Goal: Task Accomplishment & Management: Use online tool/utility

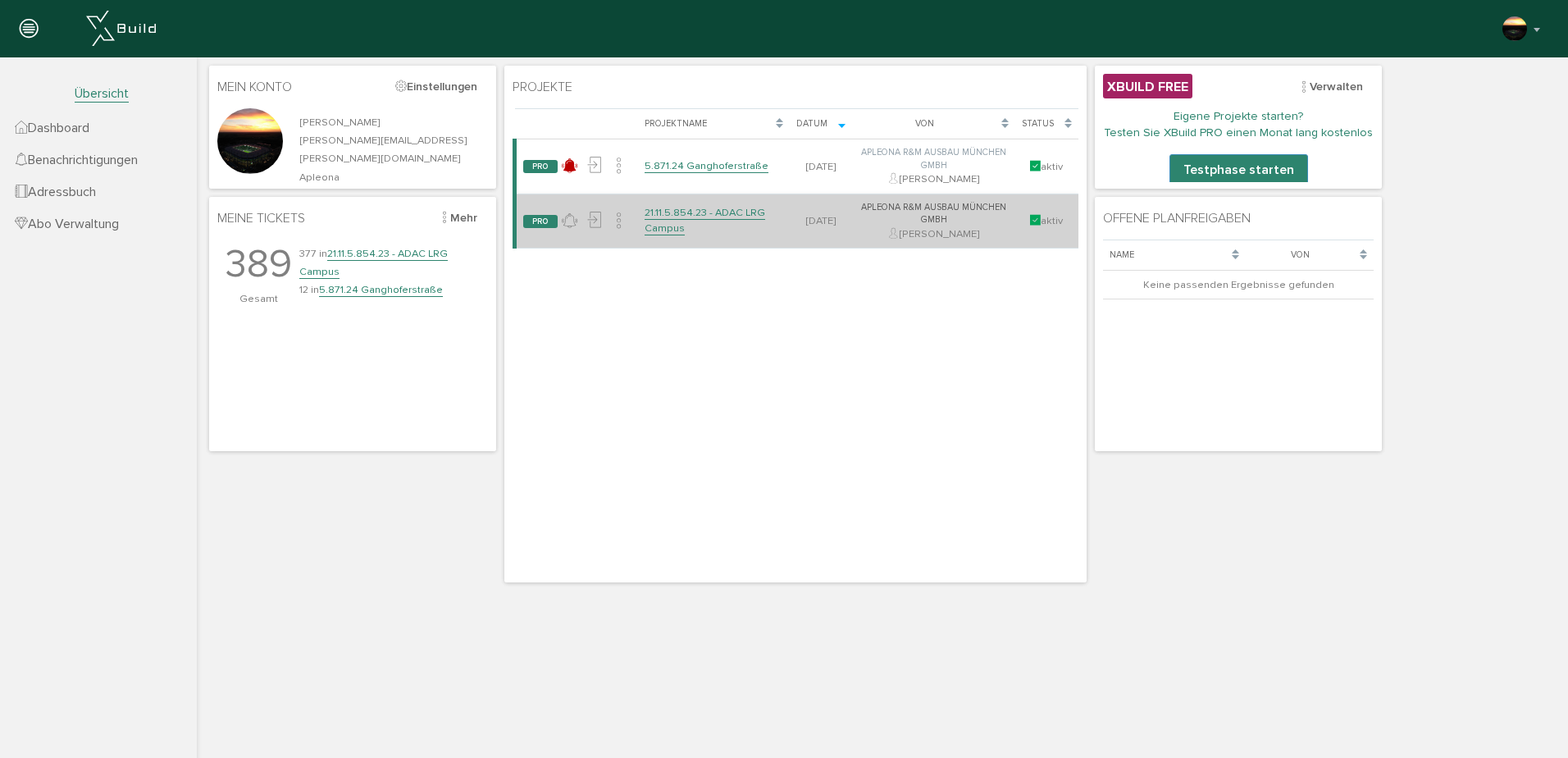
click at [659, 213] on link "21.11.5.854.23 - ADAC LRG Campus" at bounding box center [705, 220] width 121 height 29
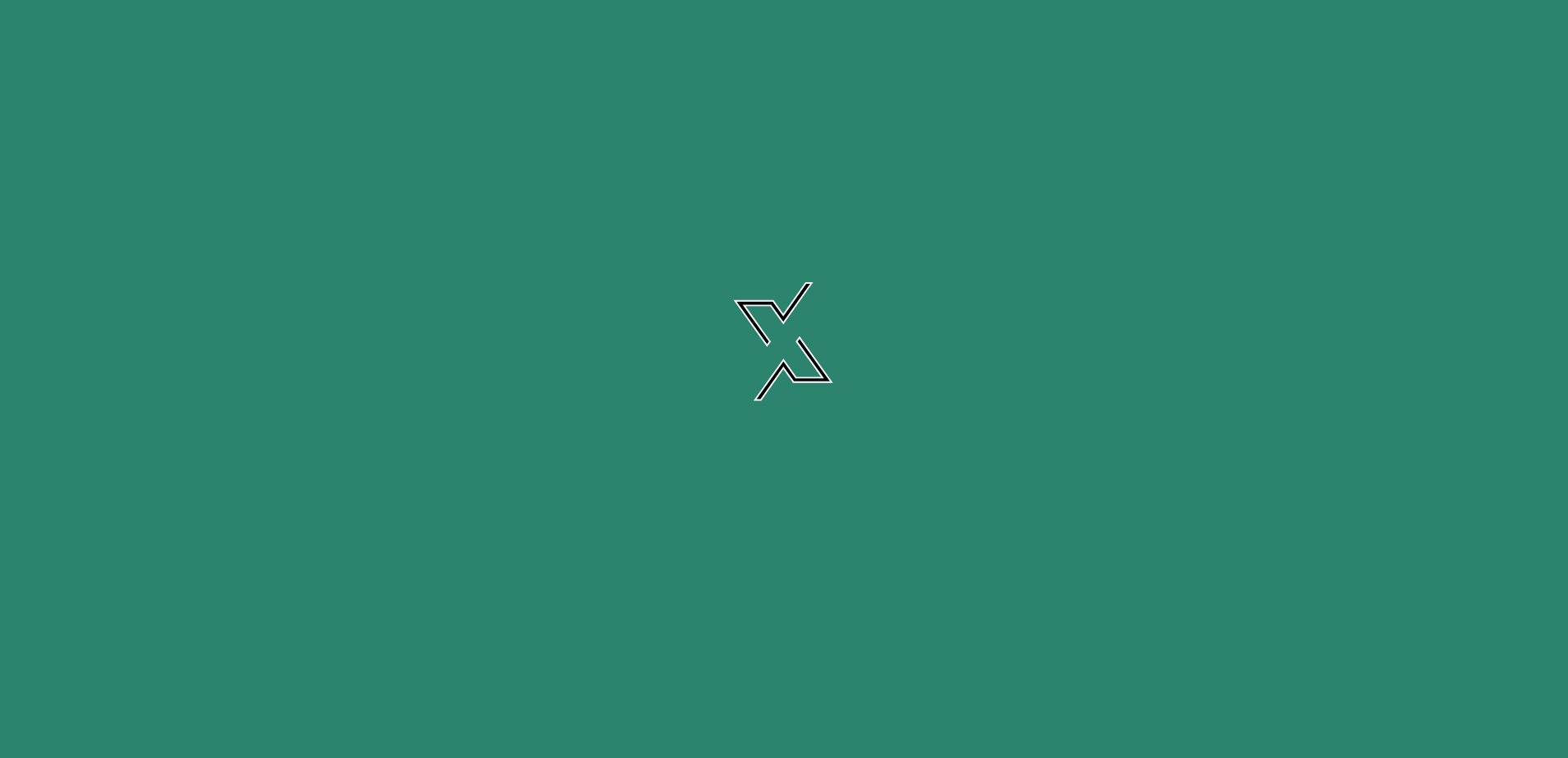
click at [659, 213] on link "21.11.5.854.23 - ADAC LRG Campus" at bounding box center [705, 220] width 121 height 29
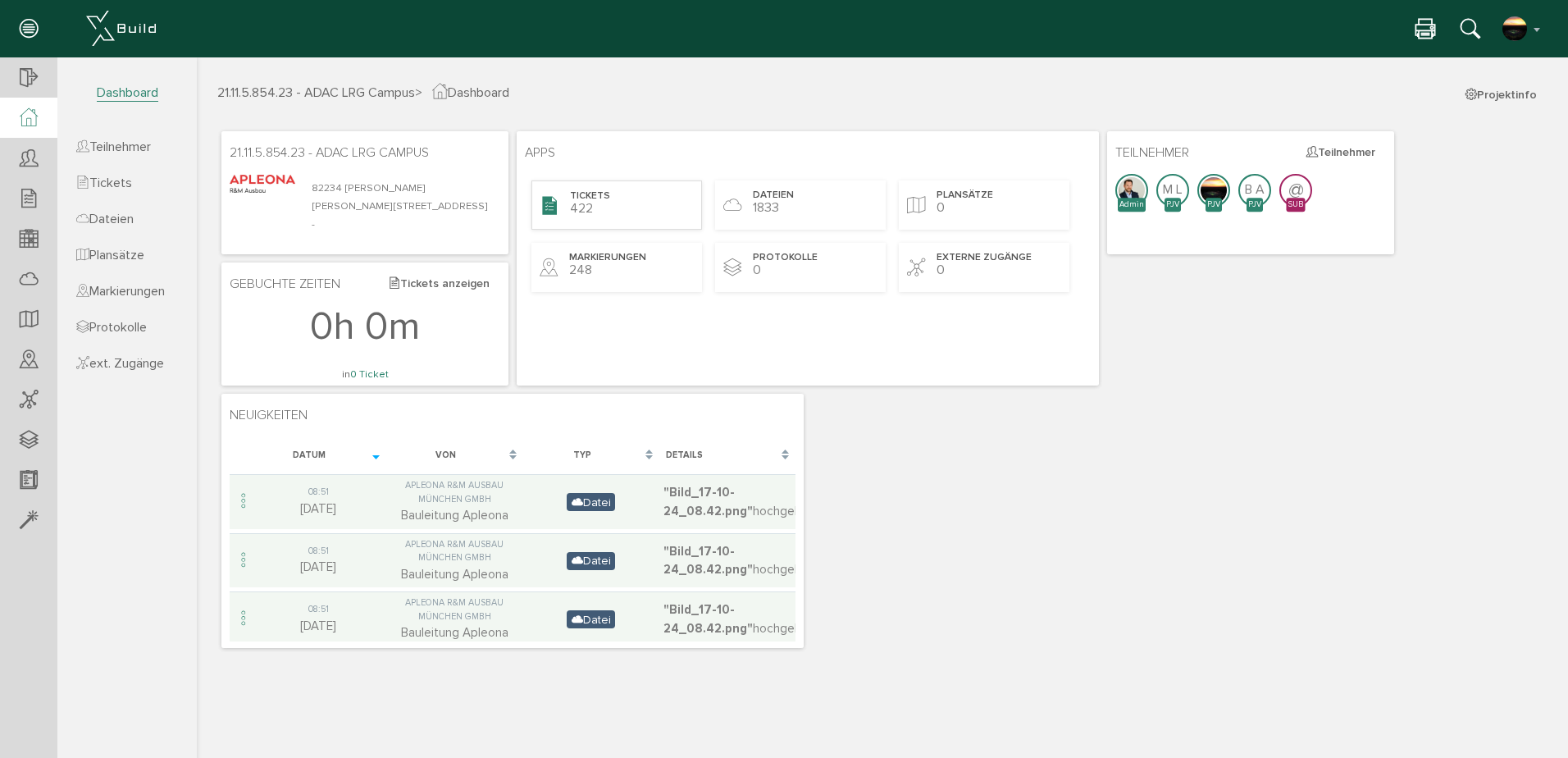
click at [594, 204] on div "Tickets 422" at bounding box center [617, 205] width 170 height 49
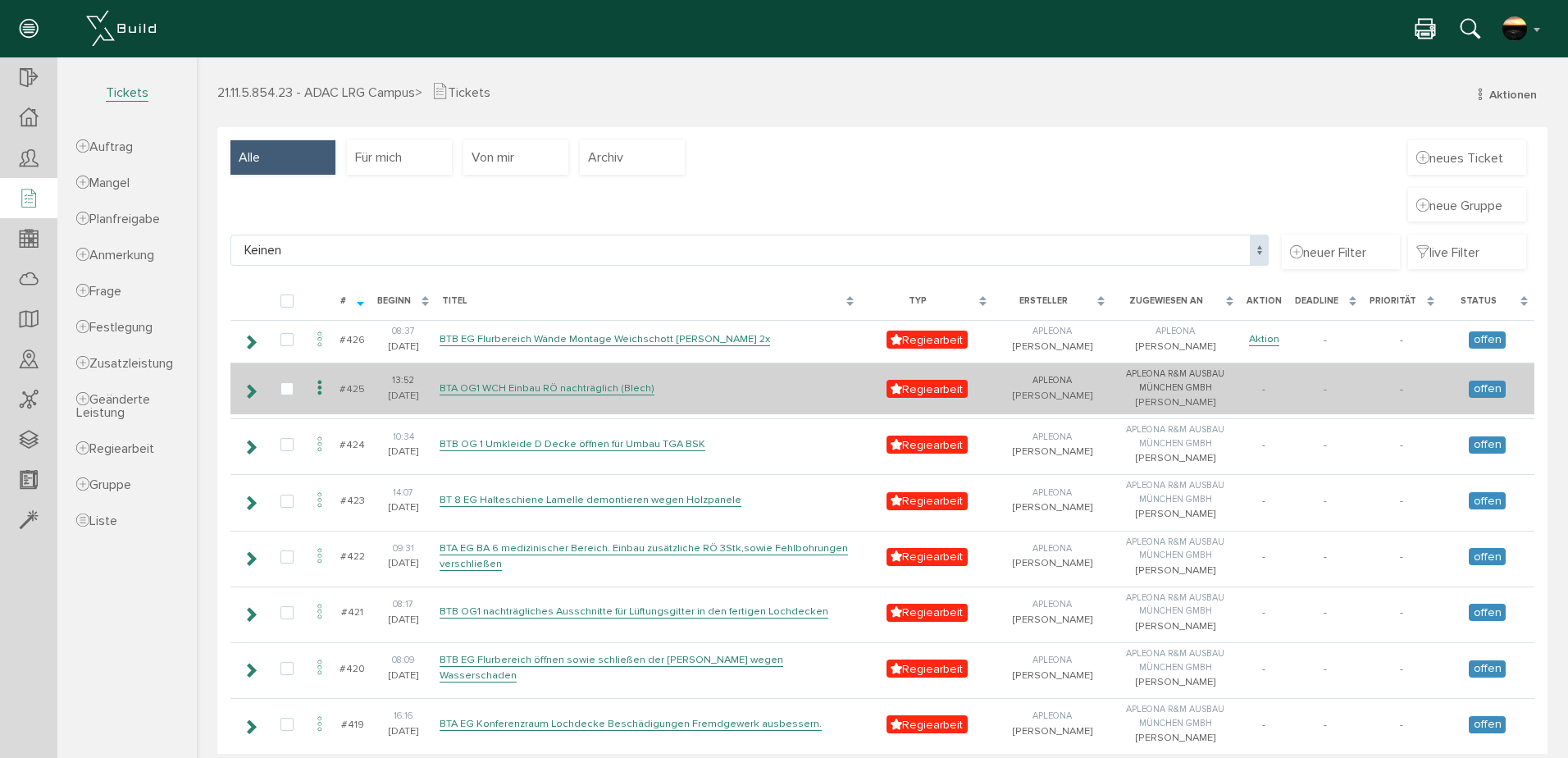
click at [322, 399] on icon at bounding box center [319, 388] width 19 height 22
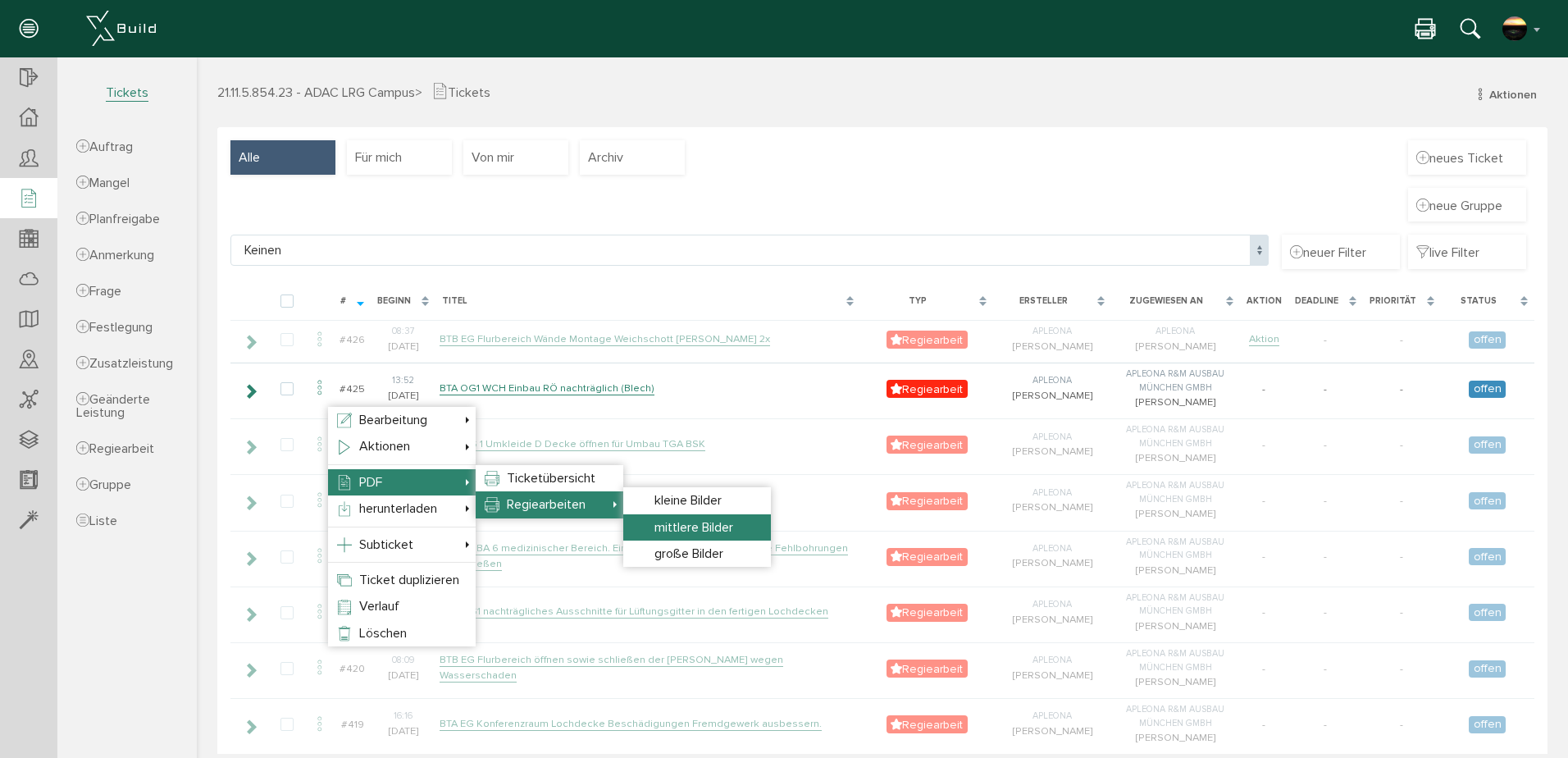
click at [711, 526] on span "mittlere Bilder" at bounding box center [694, 527] width 78 height 16
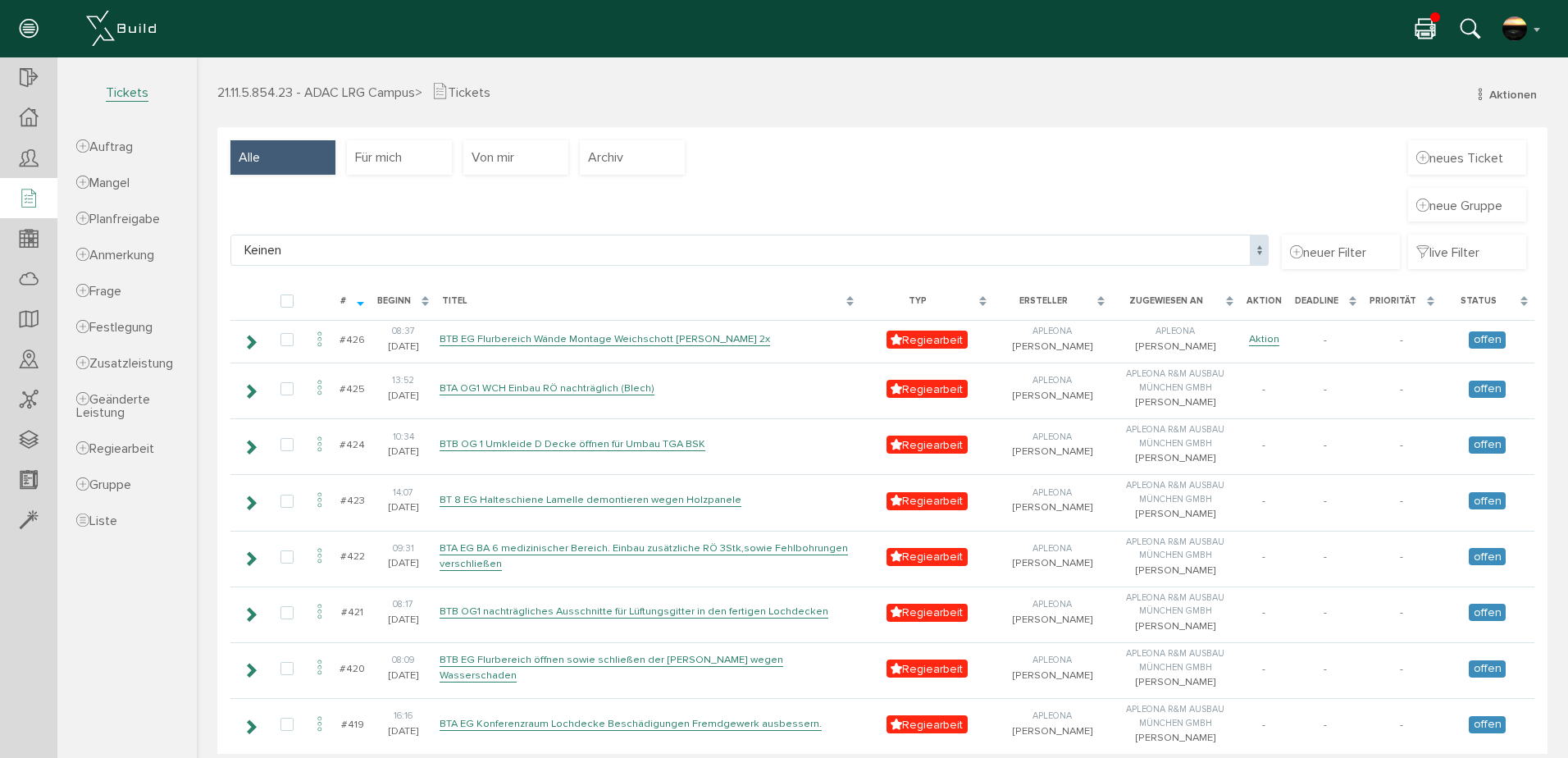
click at [1416, 25] on icon at bounding box center [1425, 30] width 19 height 24
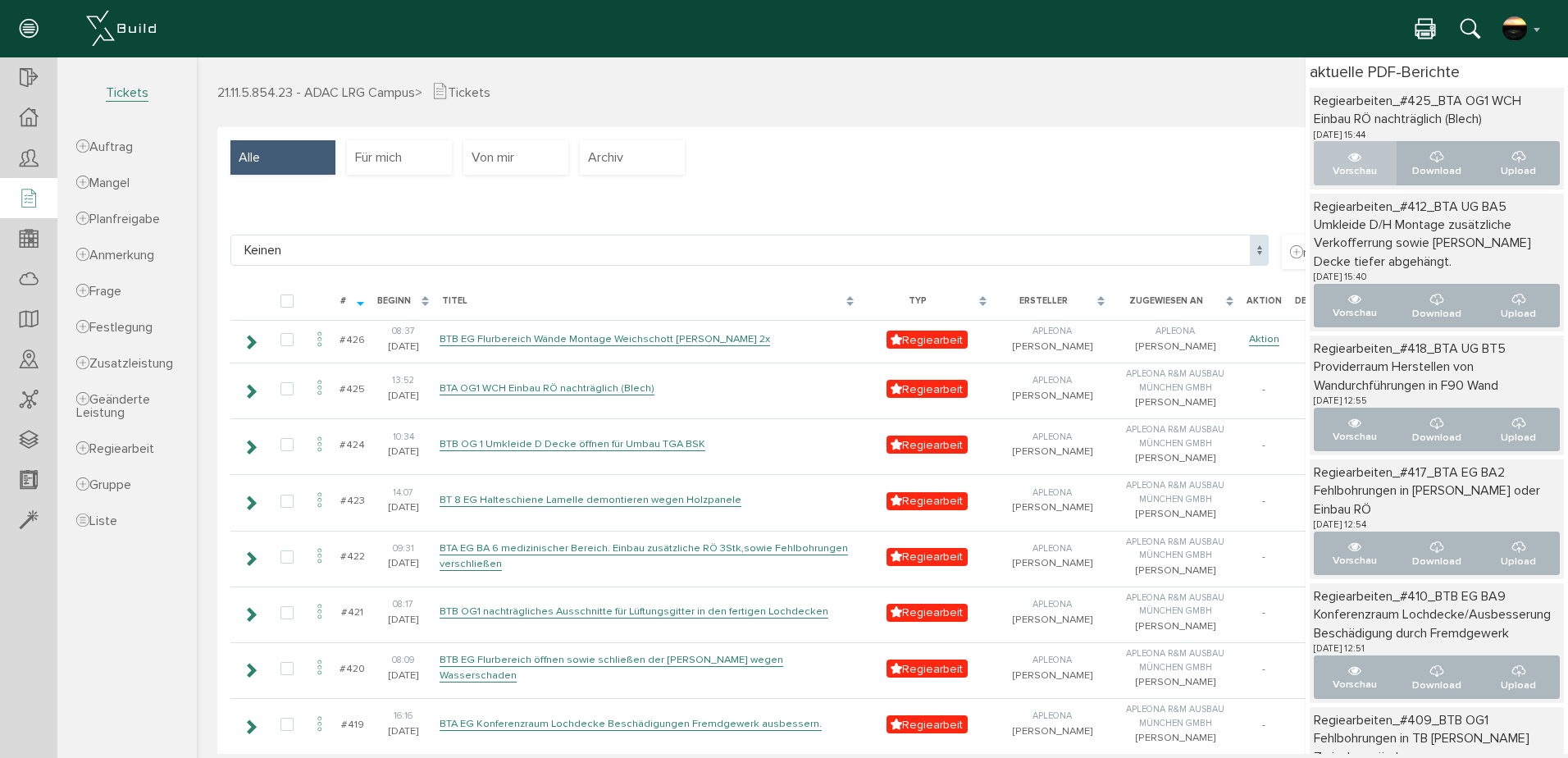
click at [1327, 158] on button "Vorschau" at bounding box center [1355, 163] width 83 height 44
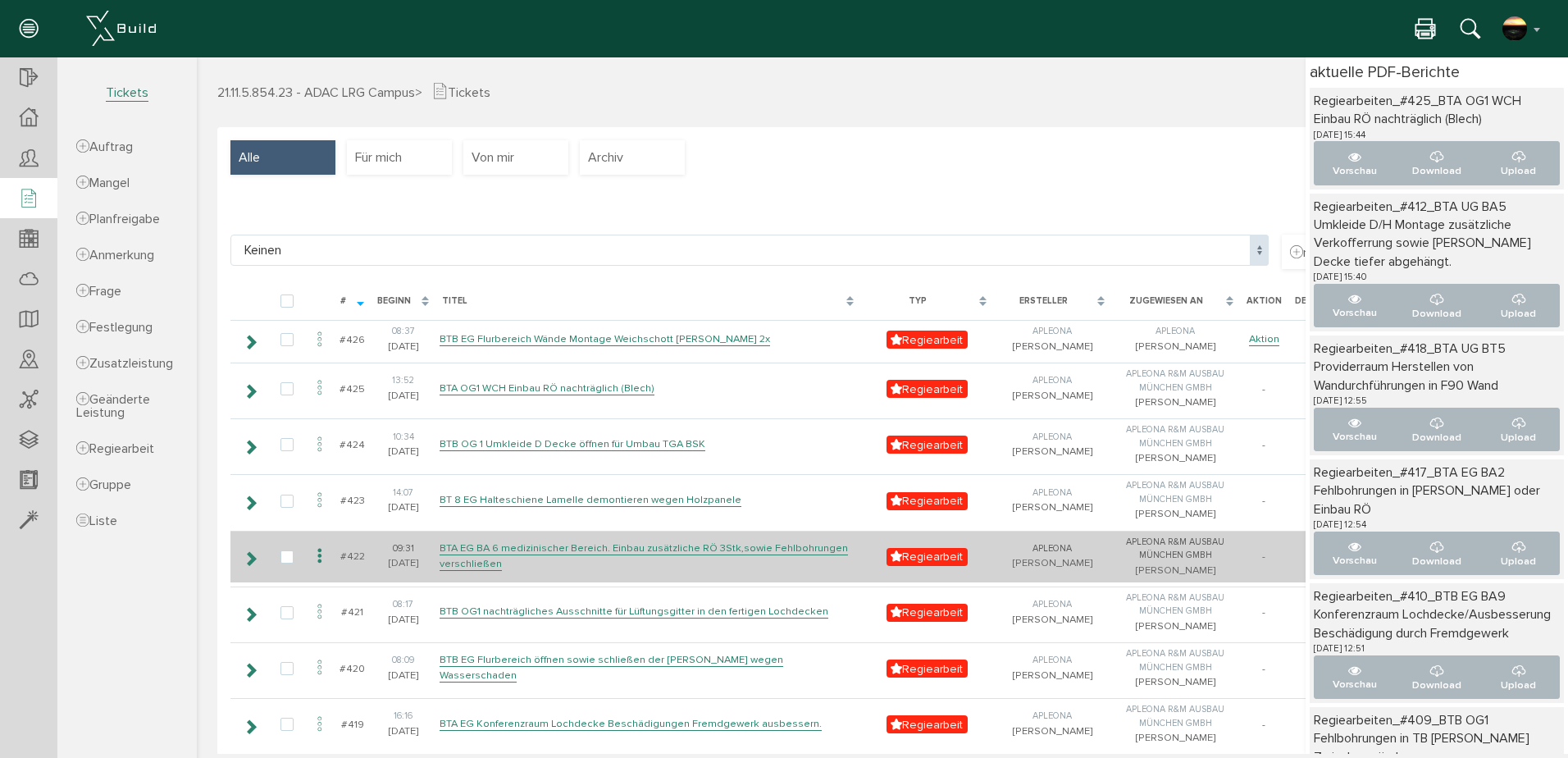
click at [317, 568] on icon at bounding box center [319, 556] width 19 height 22
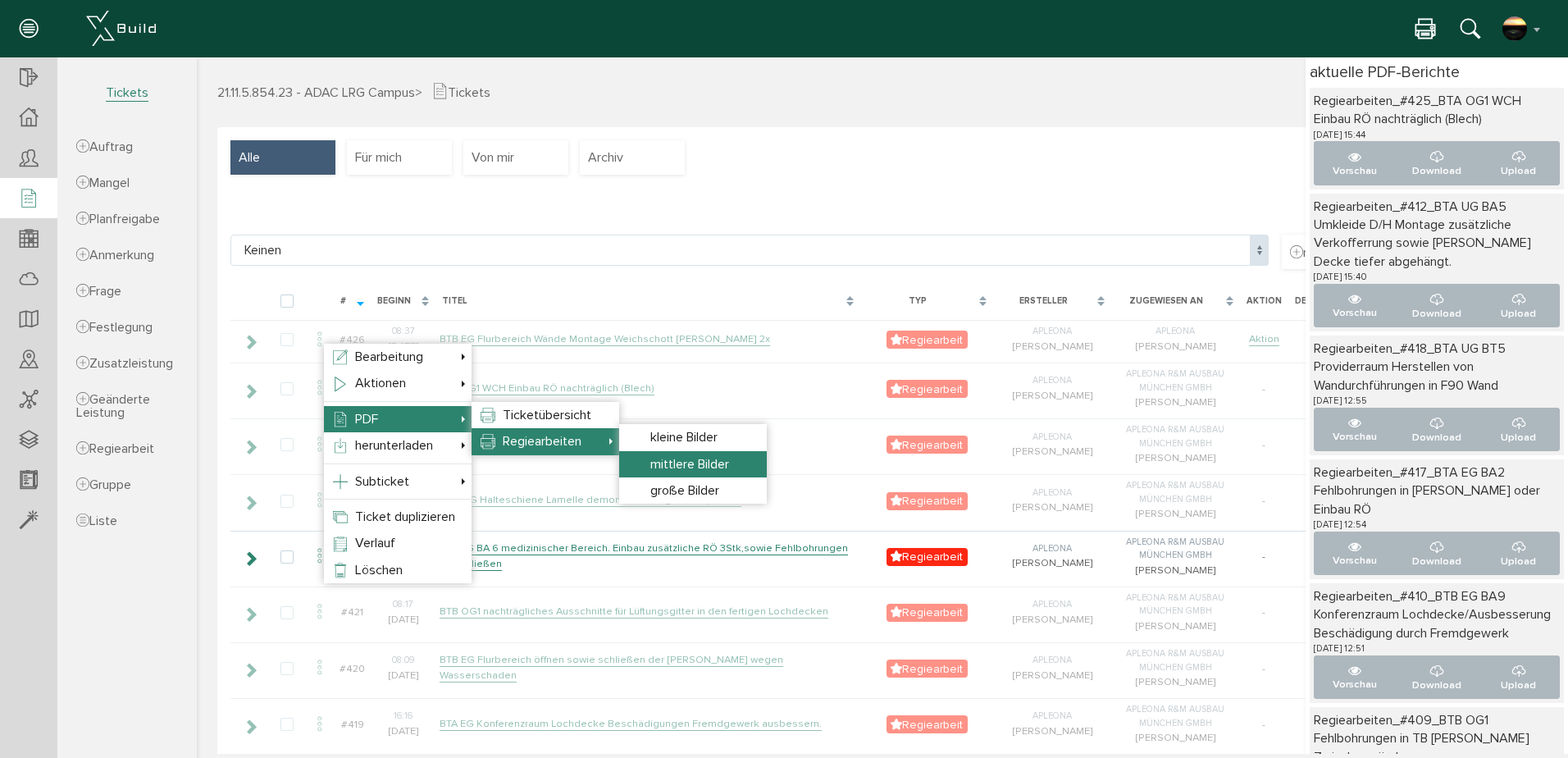
click at [661, 468] on span "mittlere Bilder" at bounding box center [689, 463] width 78 height 16
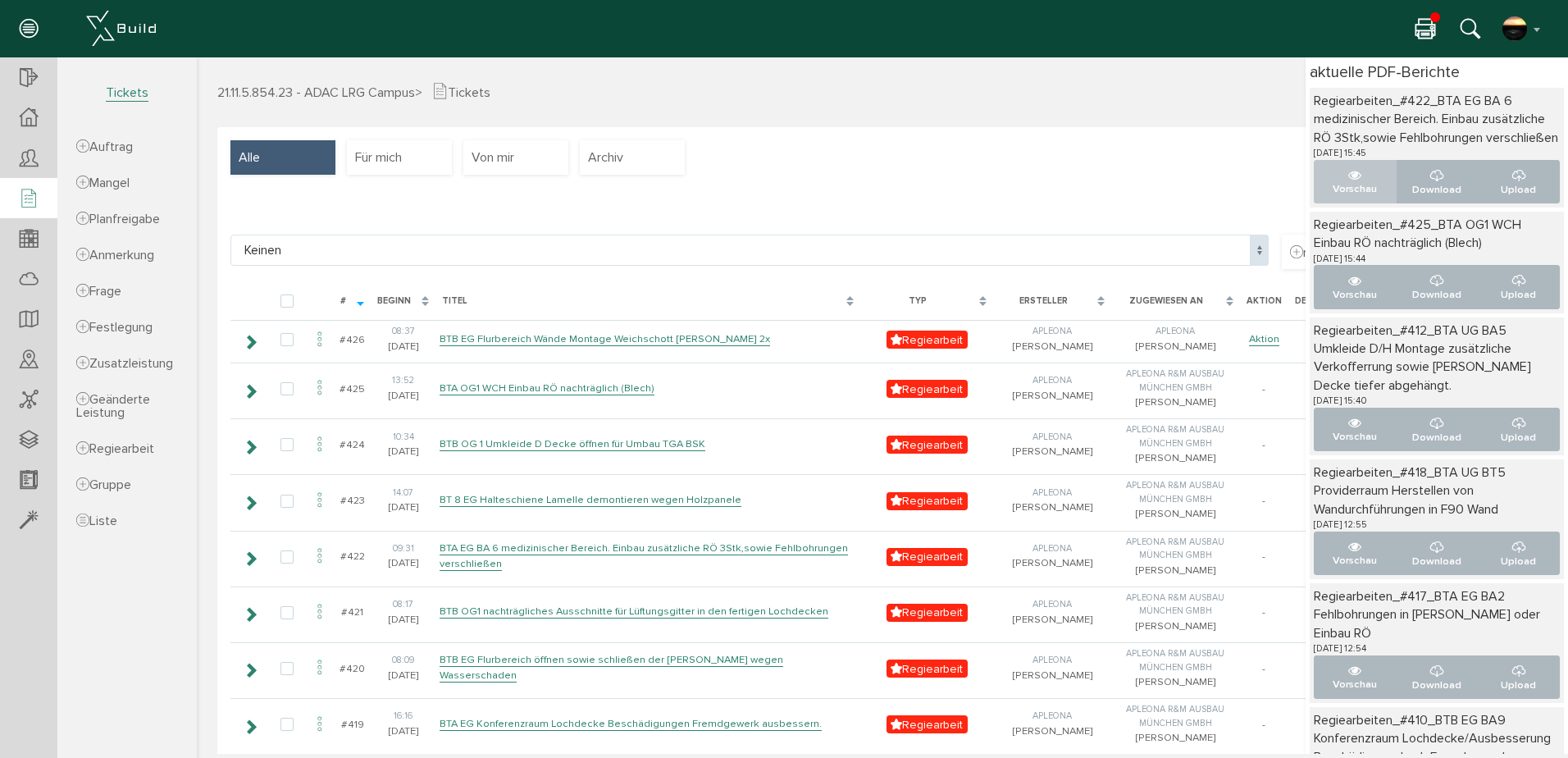
click at [1349, 182] on icon "..." at bounding box center [1355, 176] width 14 height 14
click at [1350, 300] on button "Vorschau" at bounding box center [1355, 287] width 83 height 44
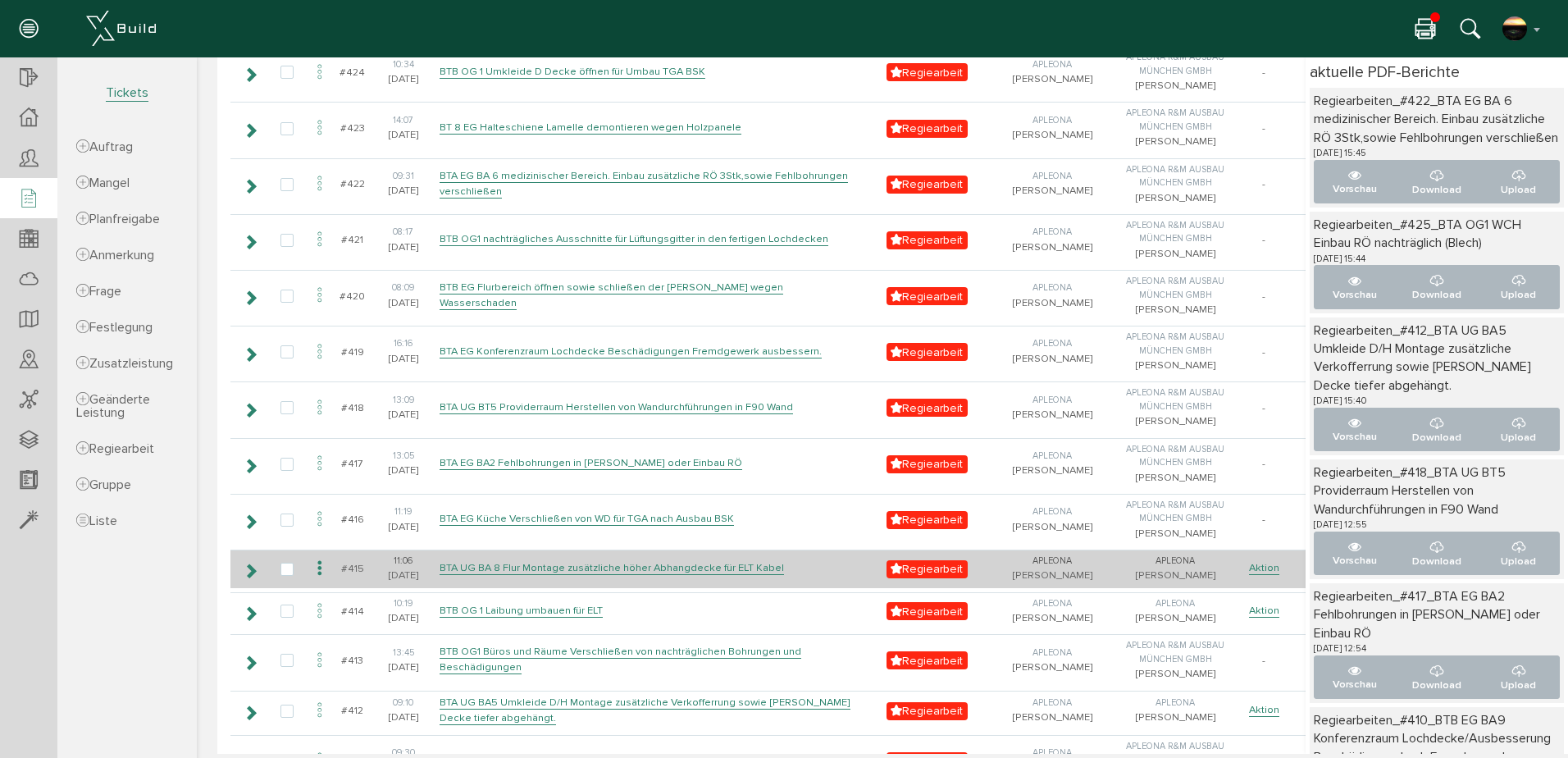
scroll to position [383, 0]
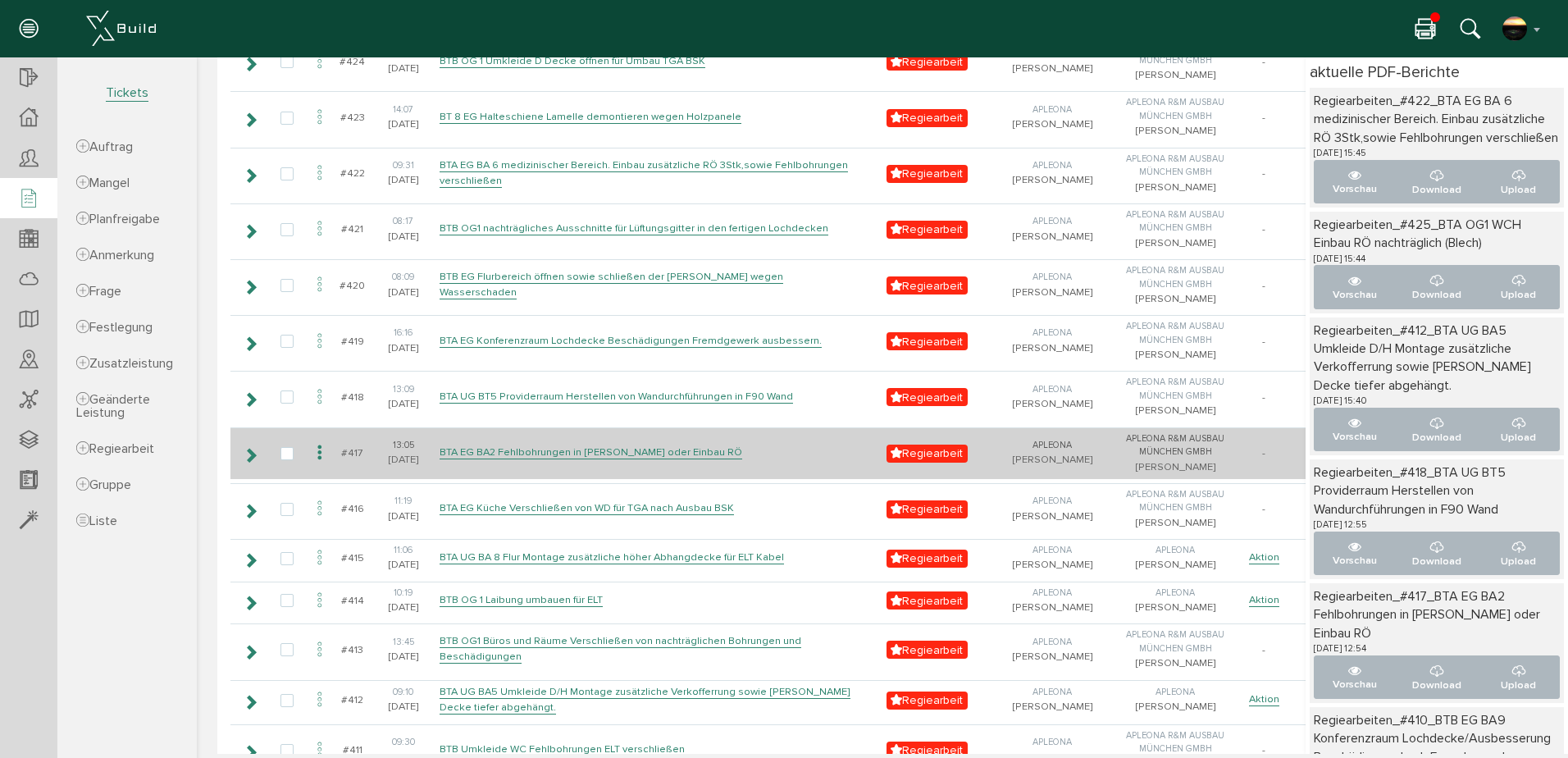
click at [322, 464] on icon at bounding box center [319, 453] width 19 height 22
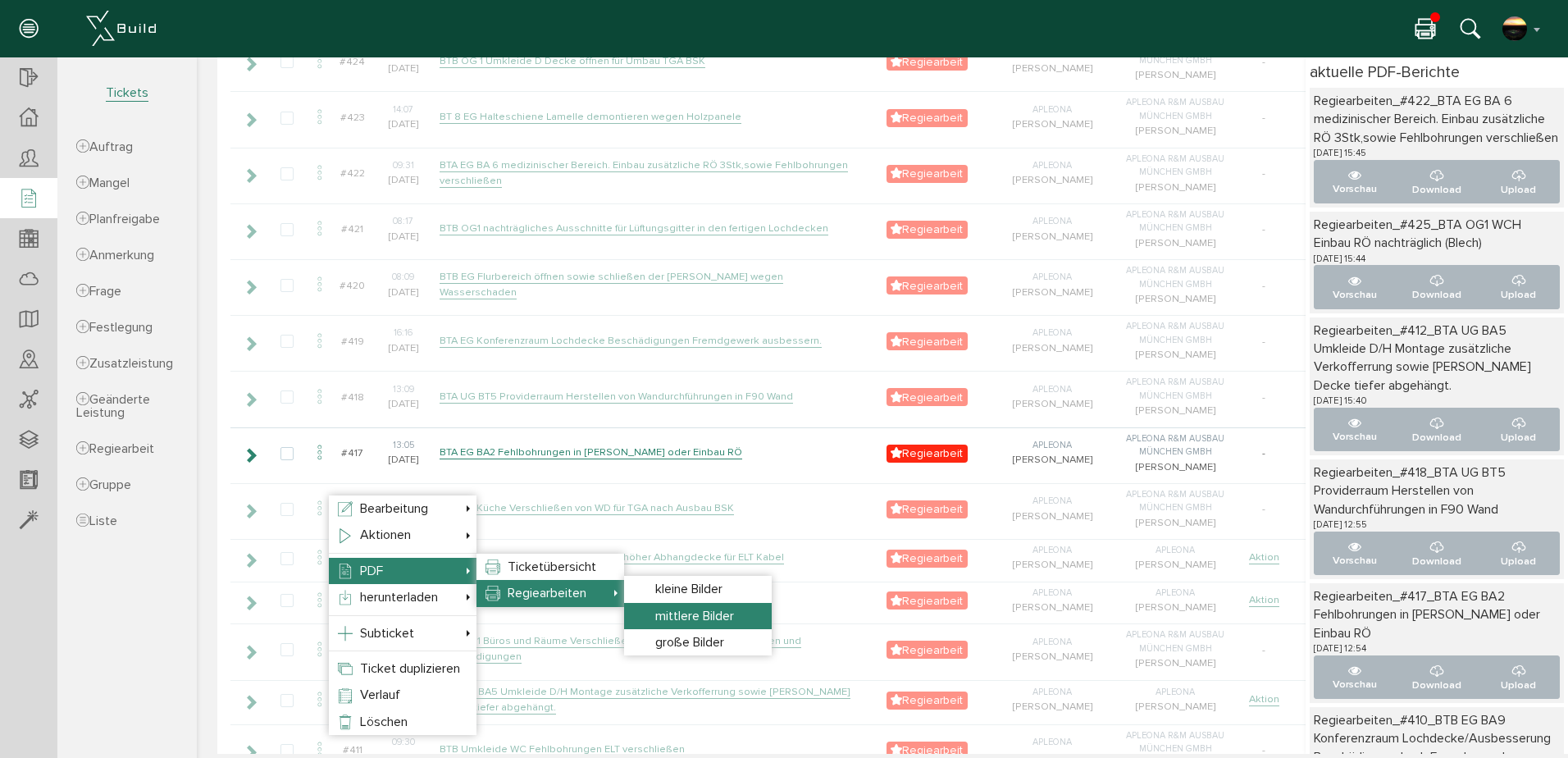
click at [671, 609] on span "mittlere Bilder" at bounding box center [695, 615] width 78 height 16
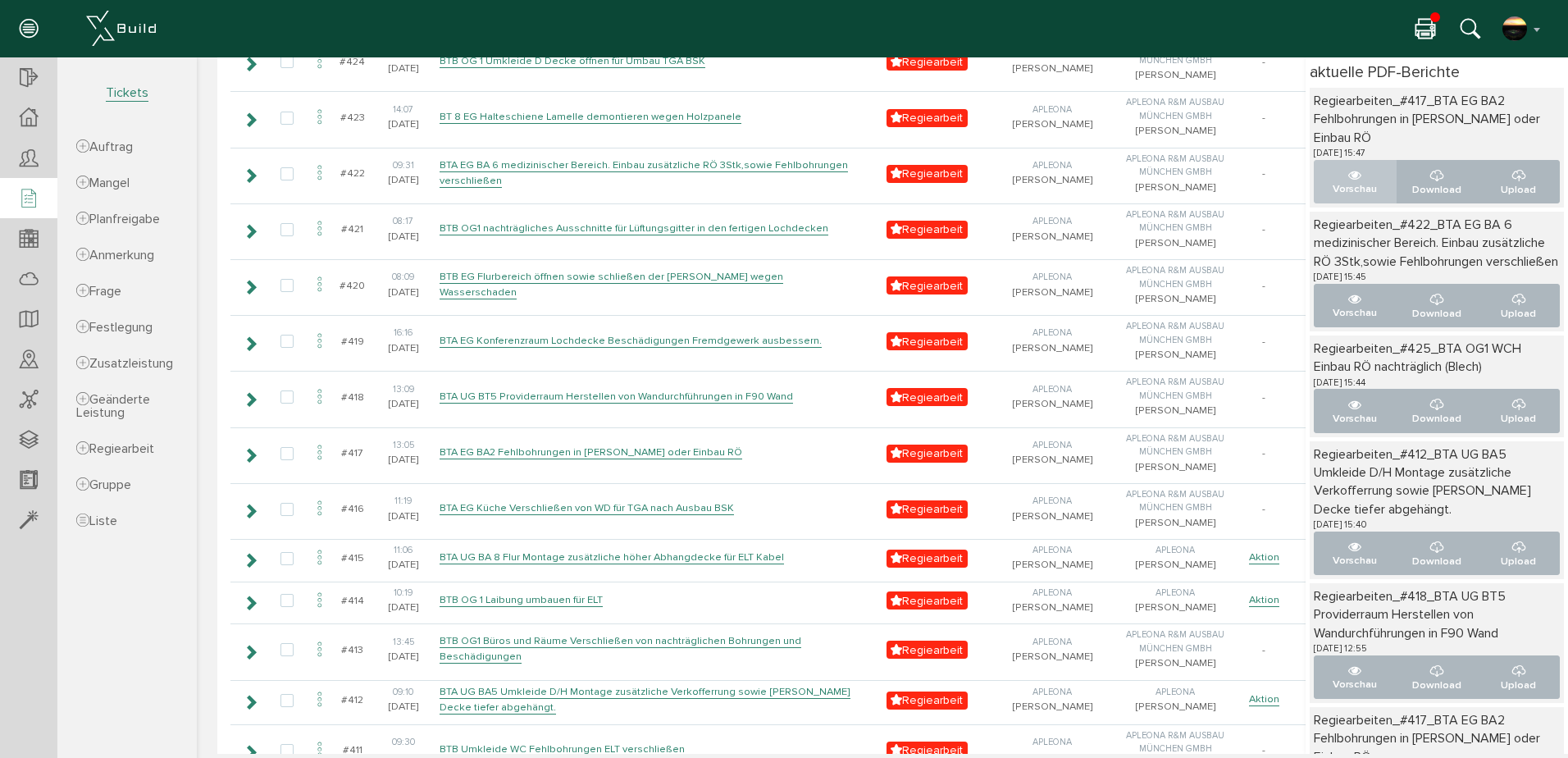
click at [1349, 180] on icon "..." at bounding box center [1355, 176] width 14 height 14
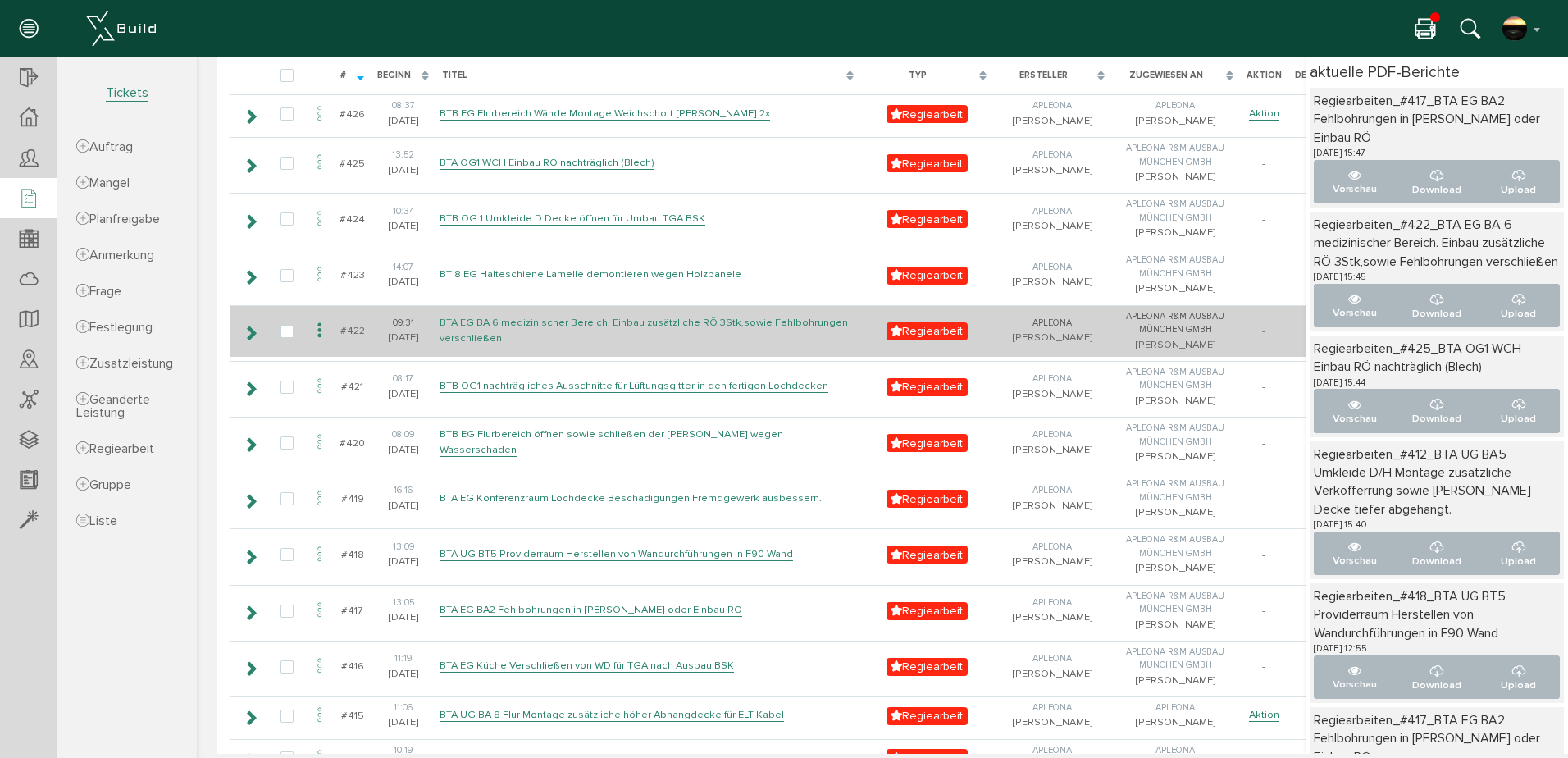
scroll to position [191, 0]
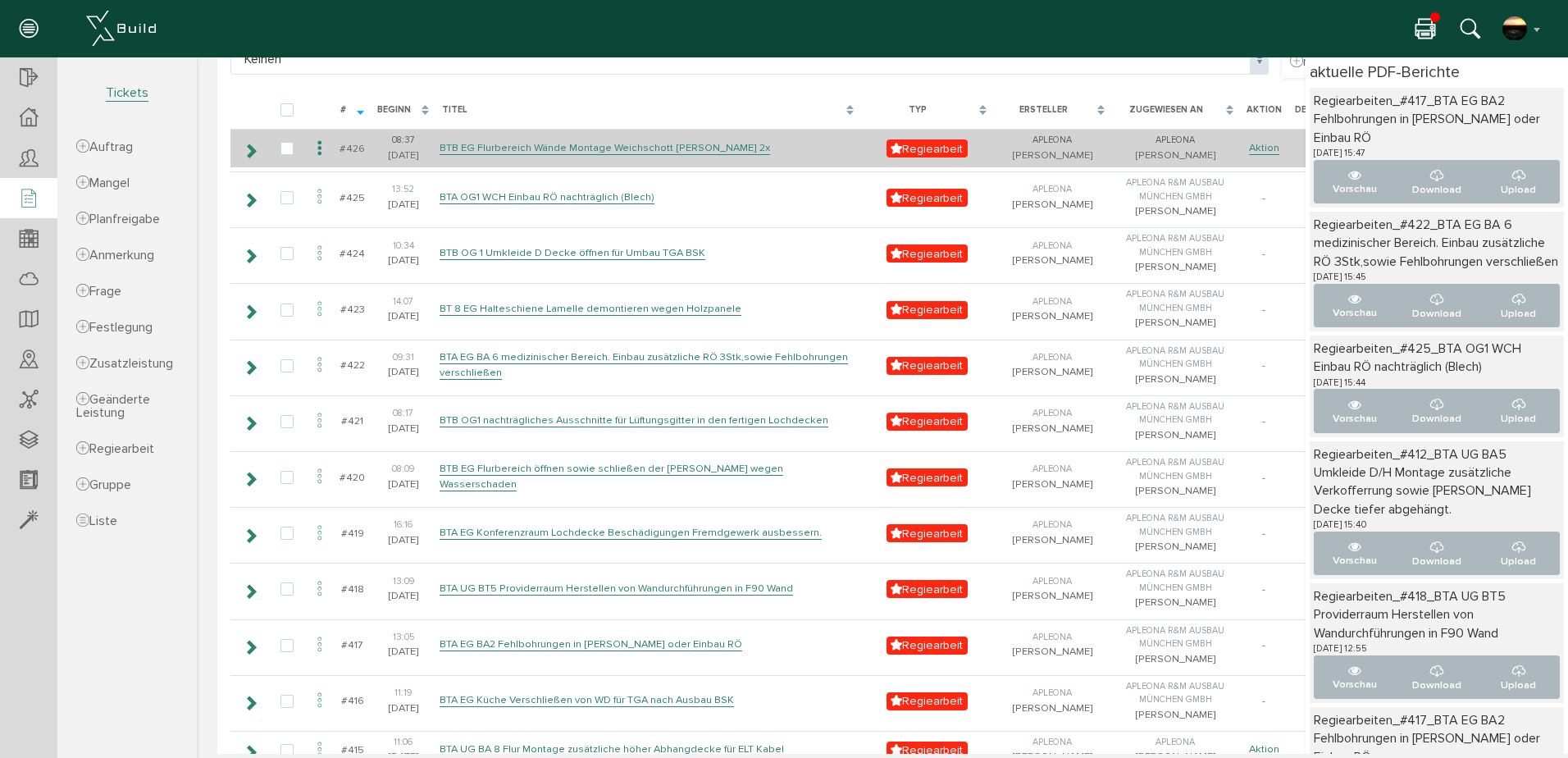
click at [319, 152] on icon at bounding box center [319, 149] width 19 height 22
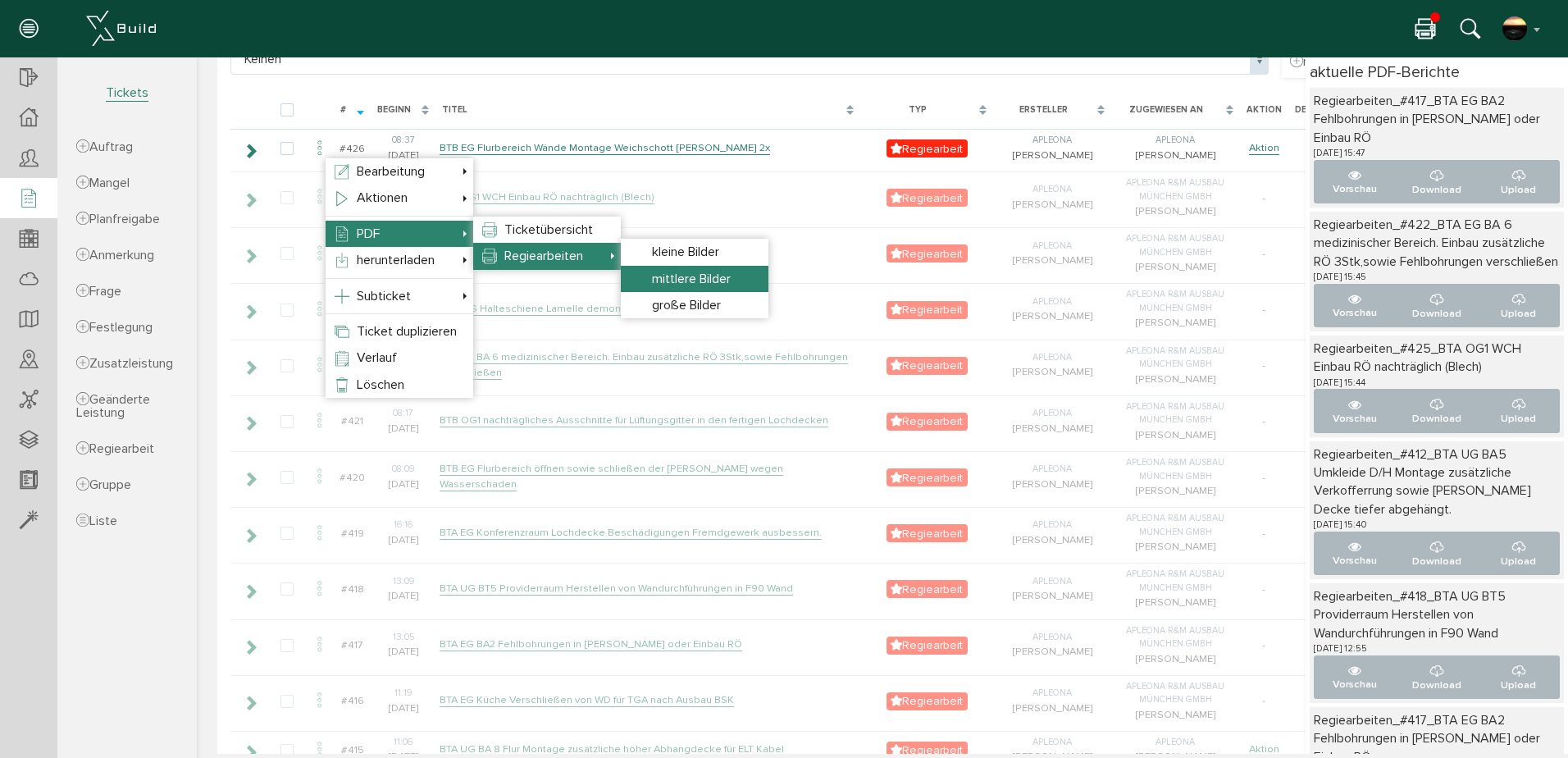
click at [711, 278] on span "mittlere Bilder" at bounding box center [691, 279] width 78 height 16
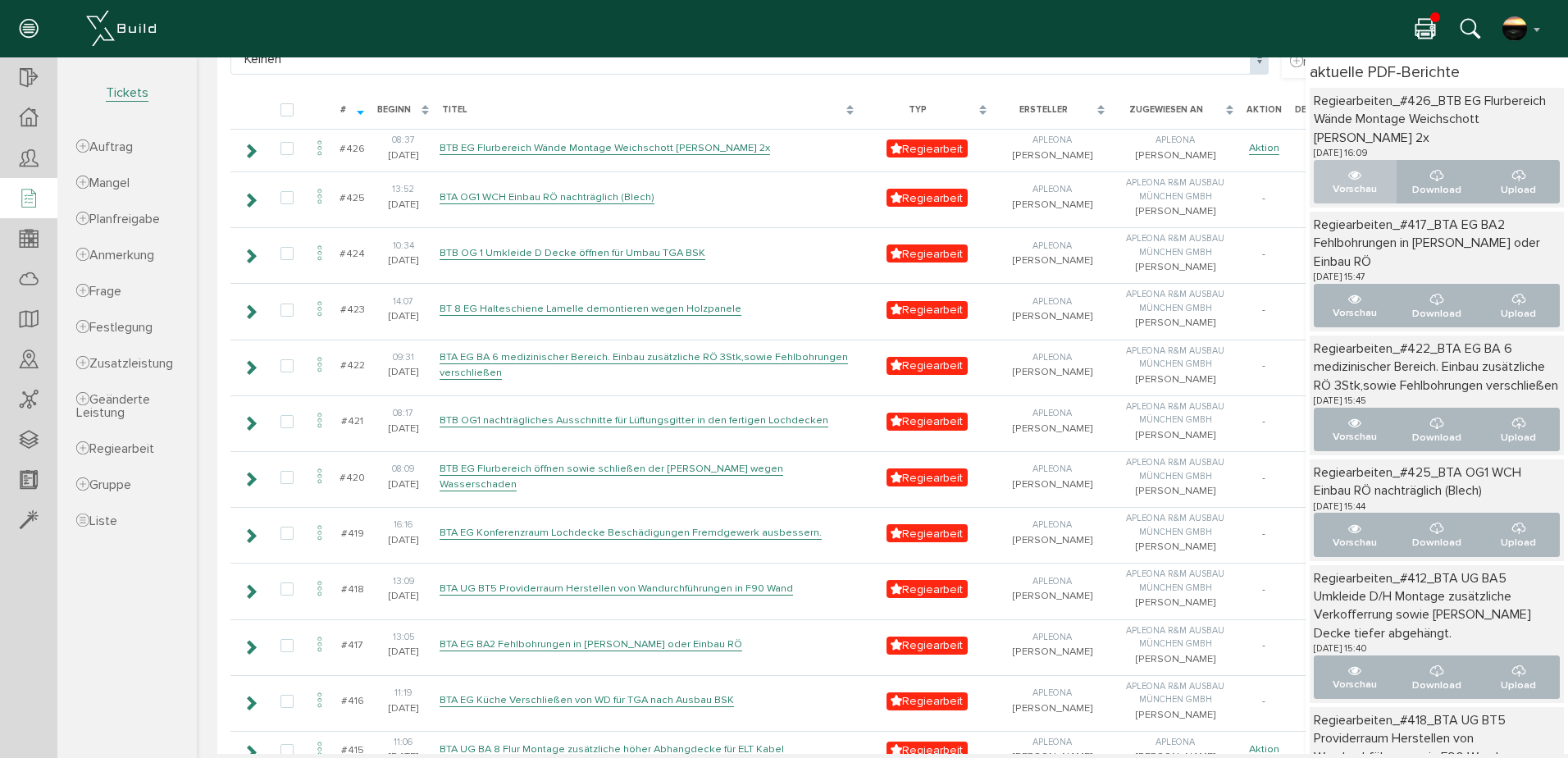
click at [1349, 172] on icon "..." at bounding box center [1355, 176] width 14 height 14
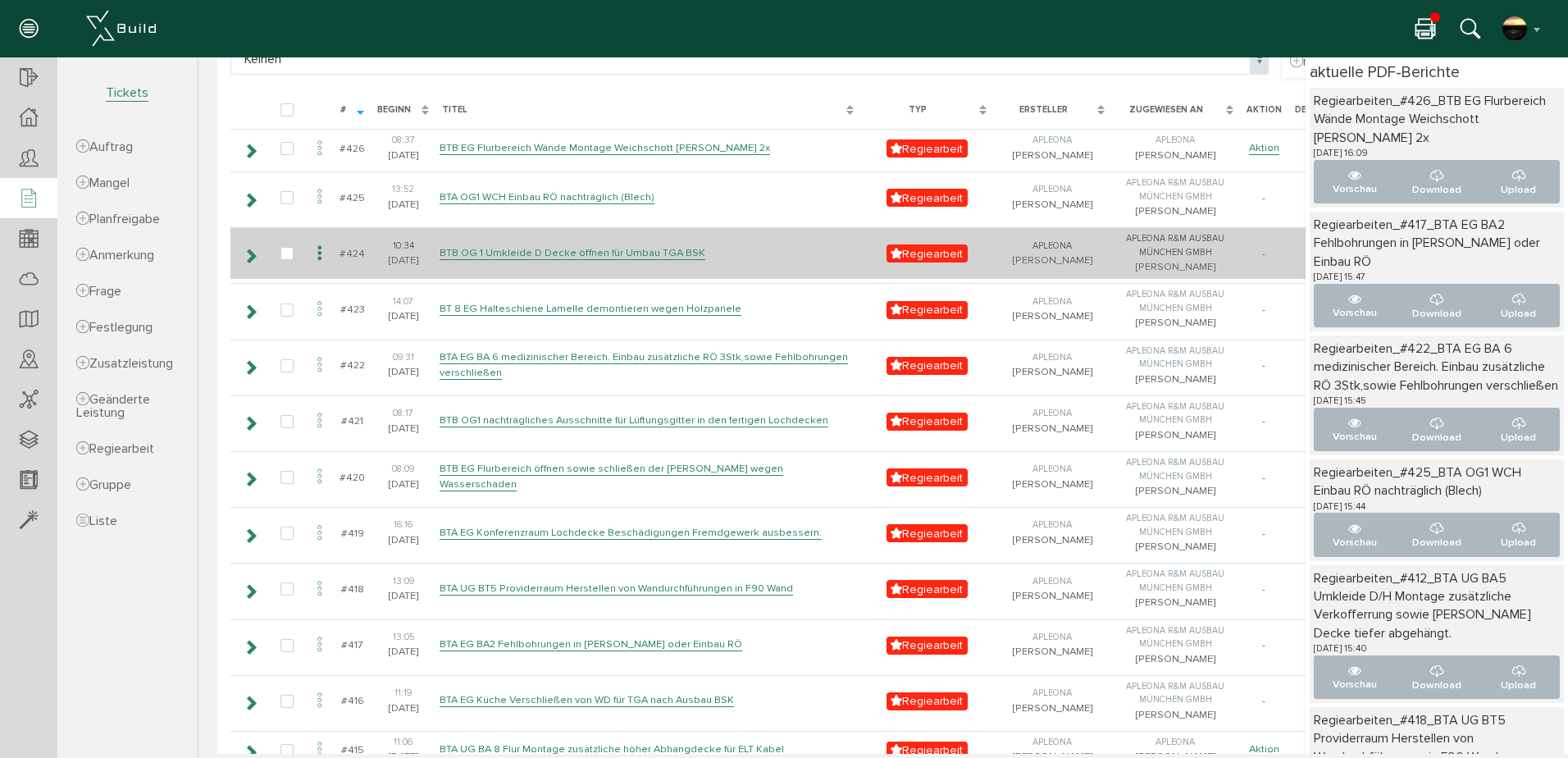
click at [321, 265] on icon at bounding box center [319, 254] width 19 height 22
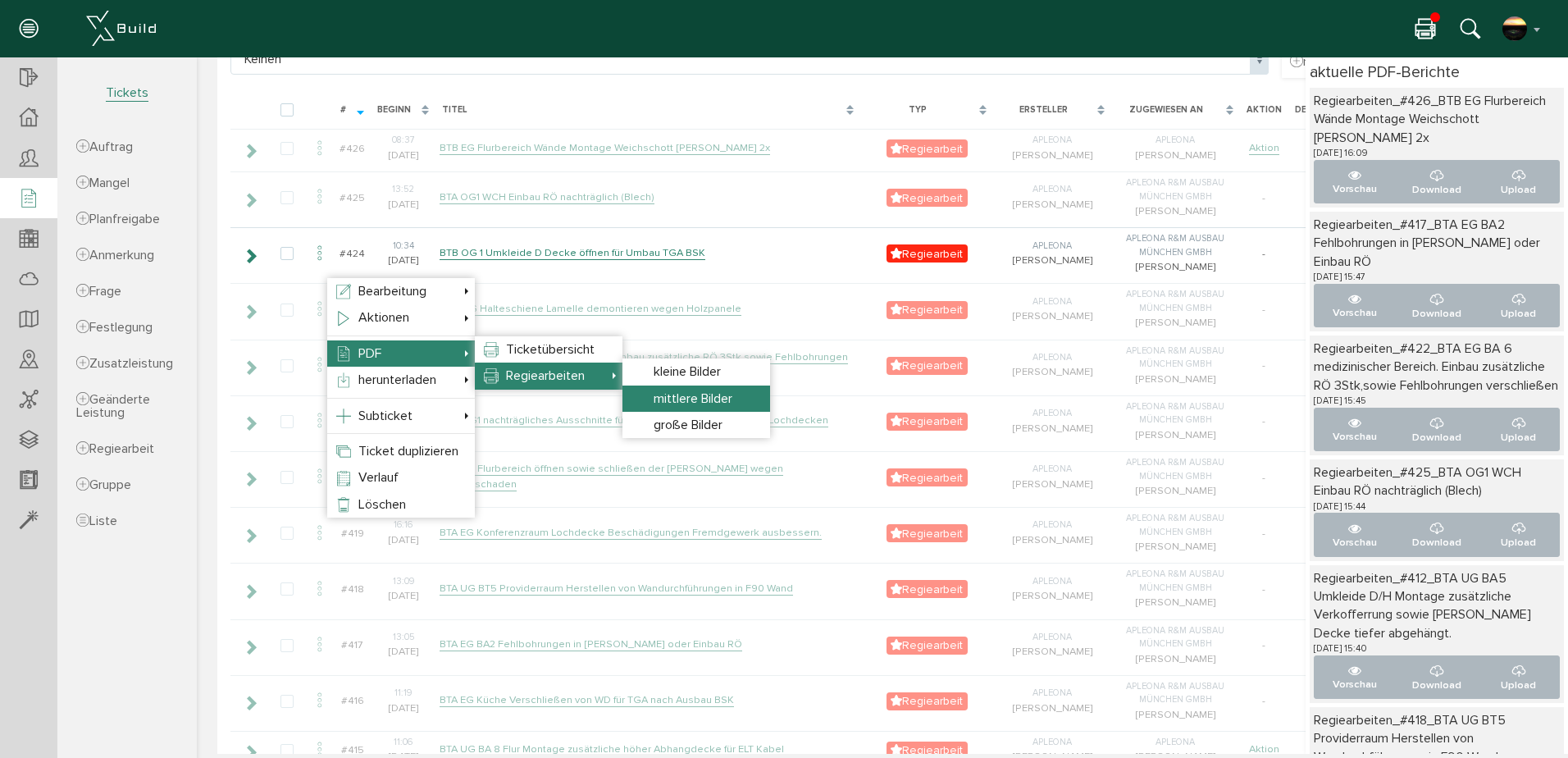
click at [680, 398] on span "mittlere Bilder" at bounding box center [693, 398] width 78 height 16
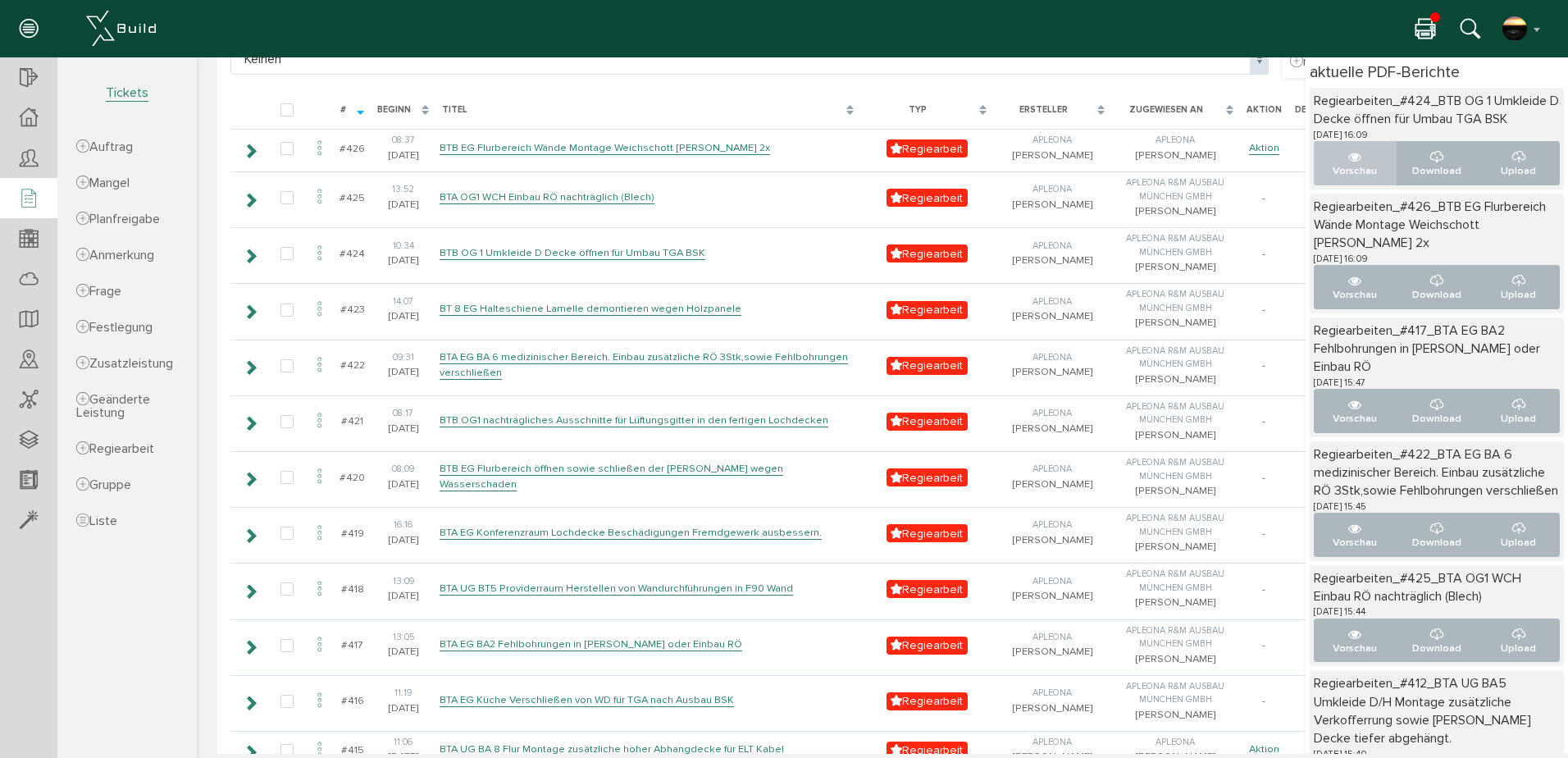
click at [1329, 174] on button "Vorschau" at bounding box center [1355, 163] width 83 height 44
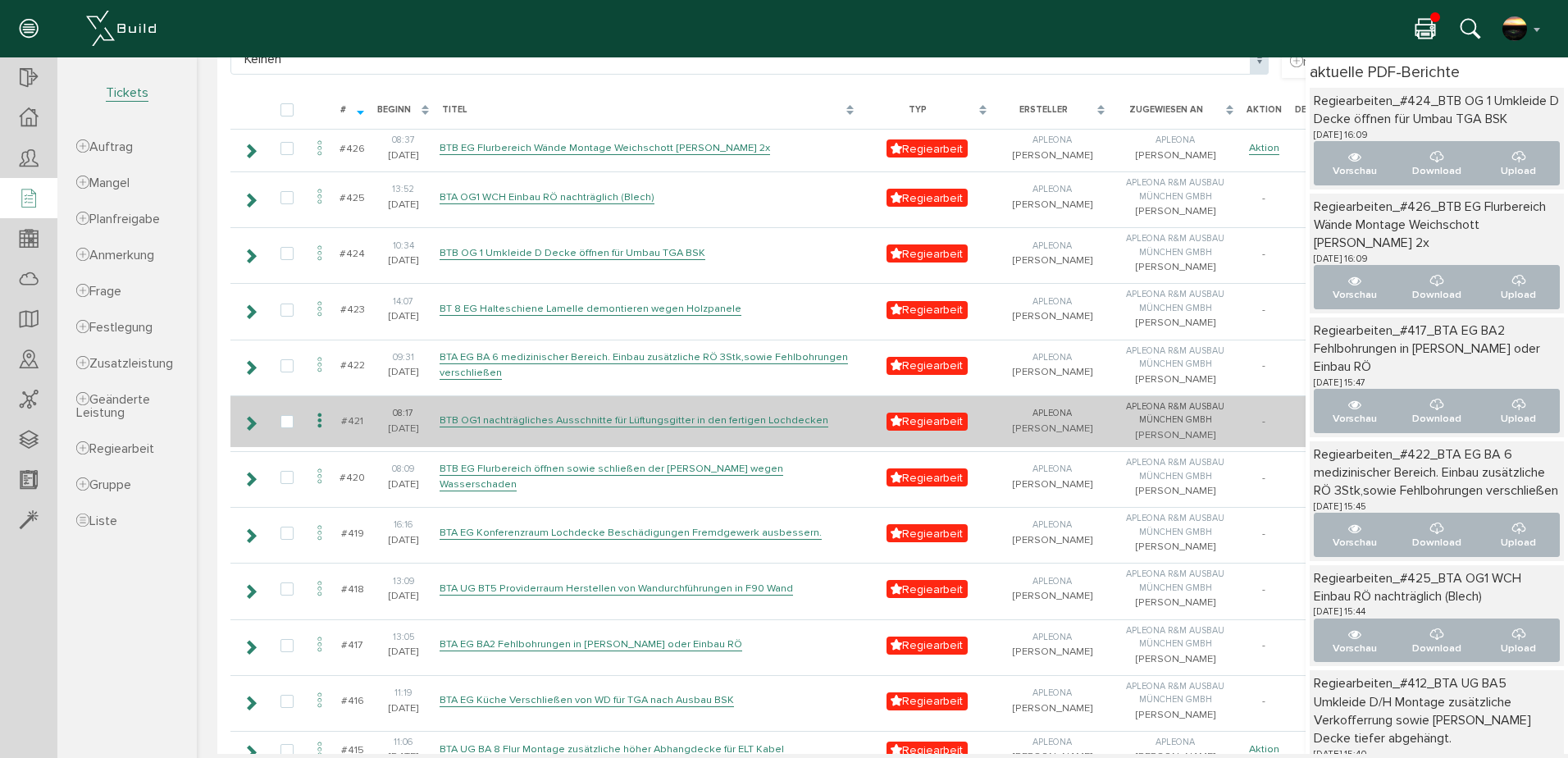
click at [316, 432] on icon at bounding box center [319, 421] width 19 height 22
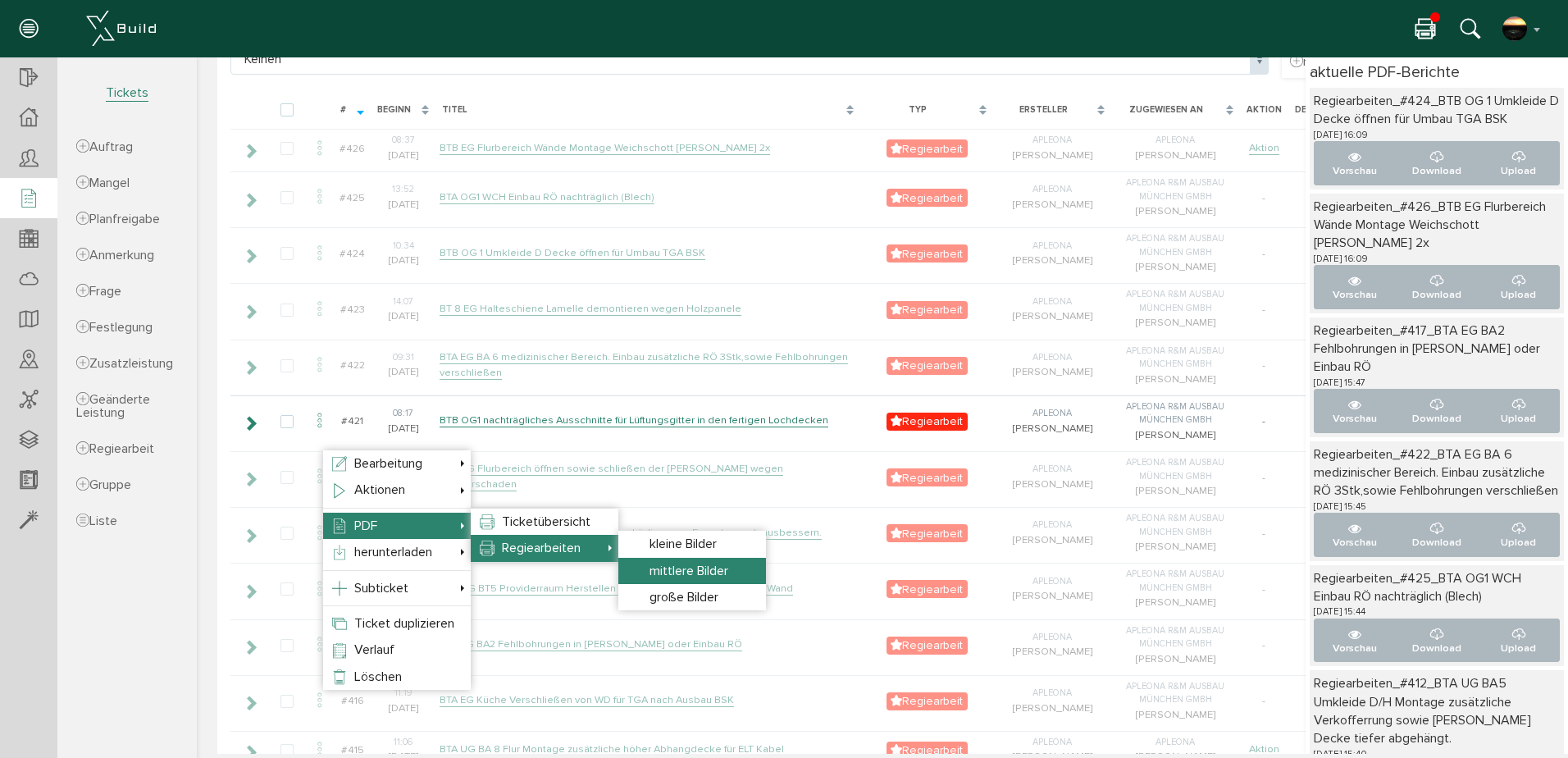
click at [646, 568] on li "mittlere Bilder" at bounding box center [692, 571] width 148 height 26
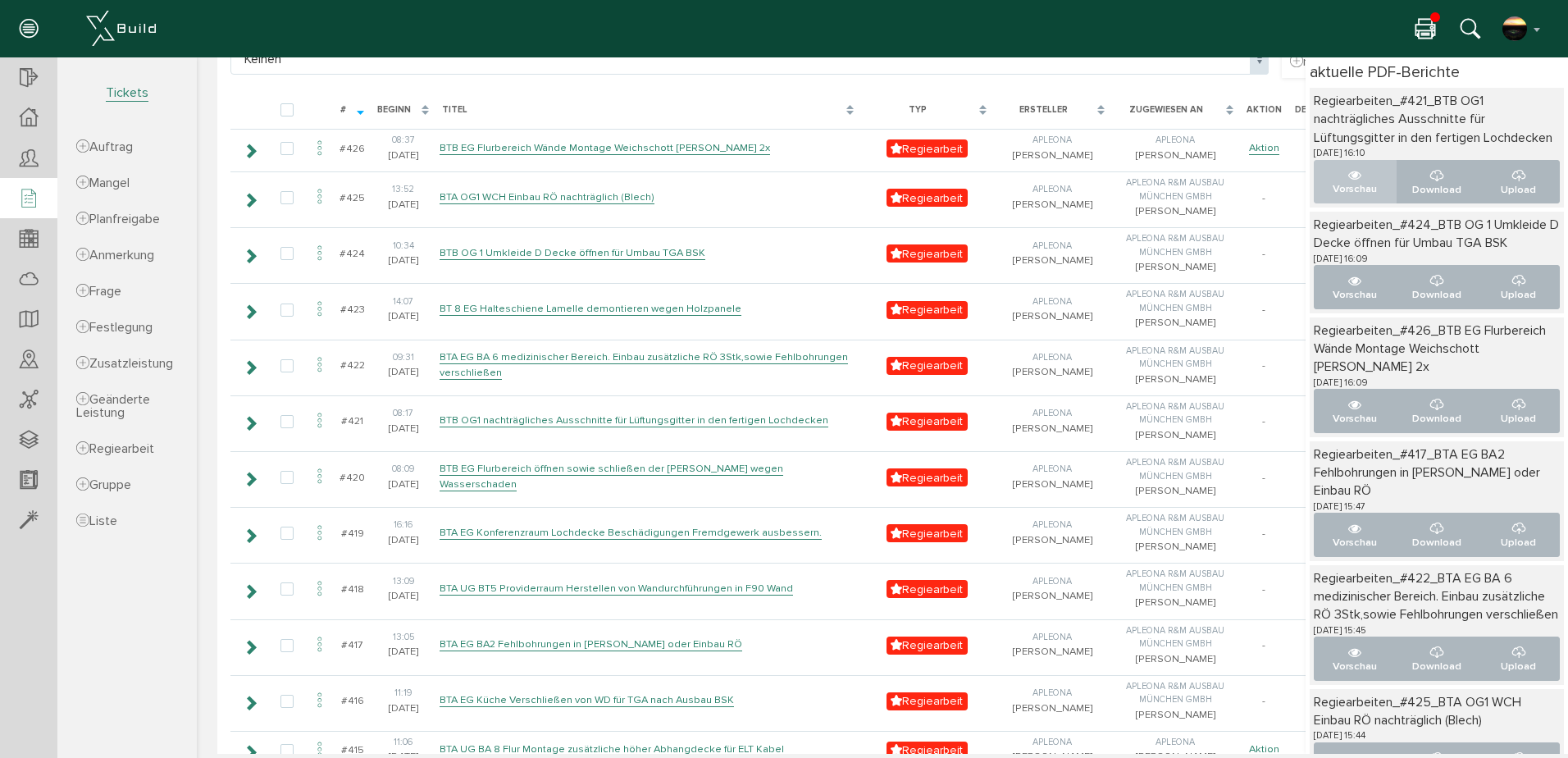
click at [1349, 182] on icon "..." at bounding box center [1355, 176] width 14 height 14
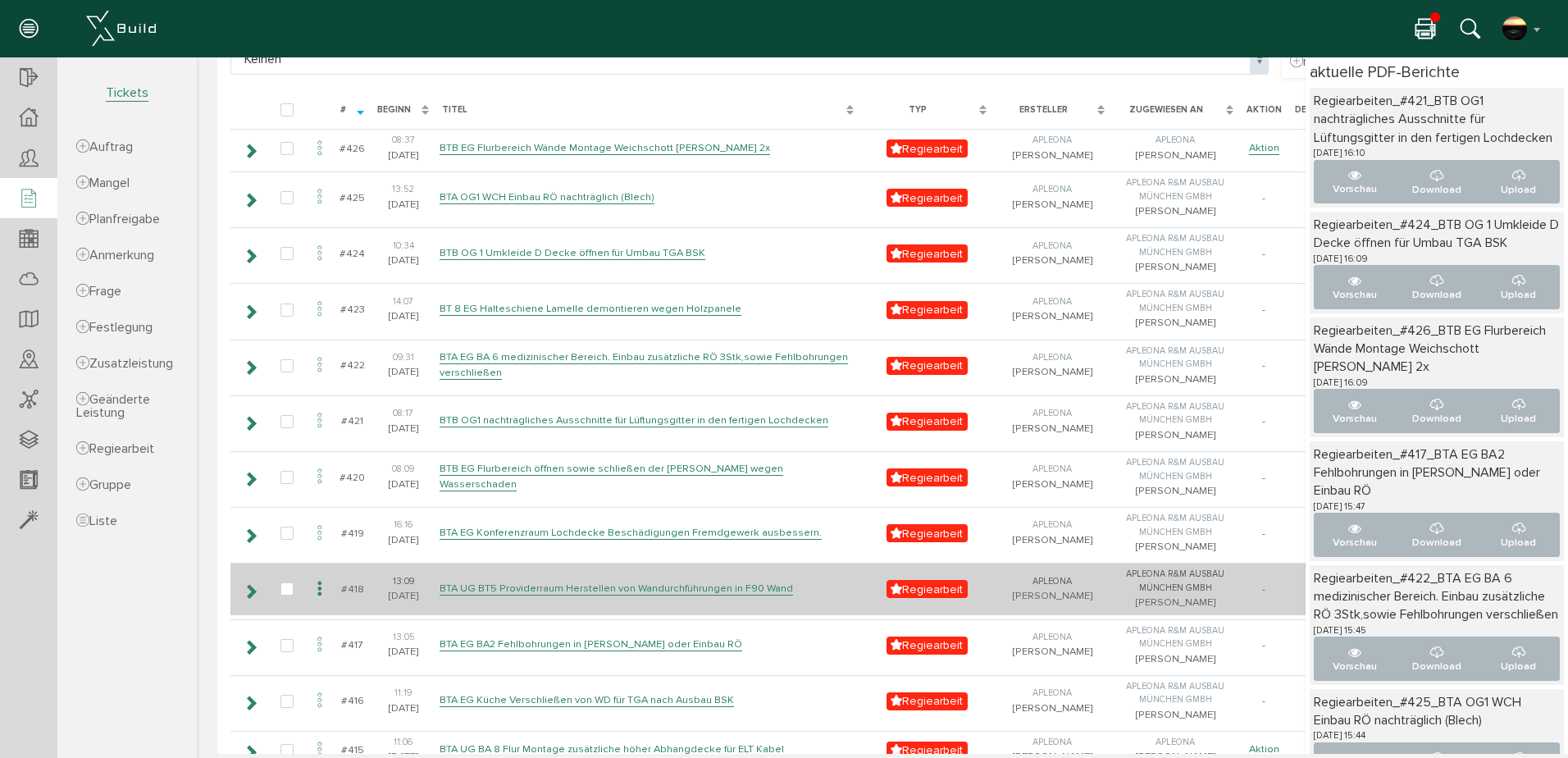
click at [318, 600] on icon at bounding box center [319, 589] width 19 height 22
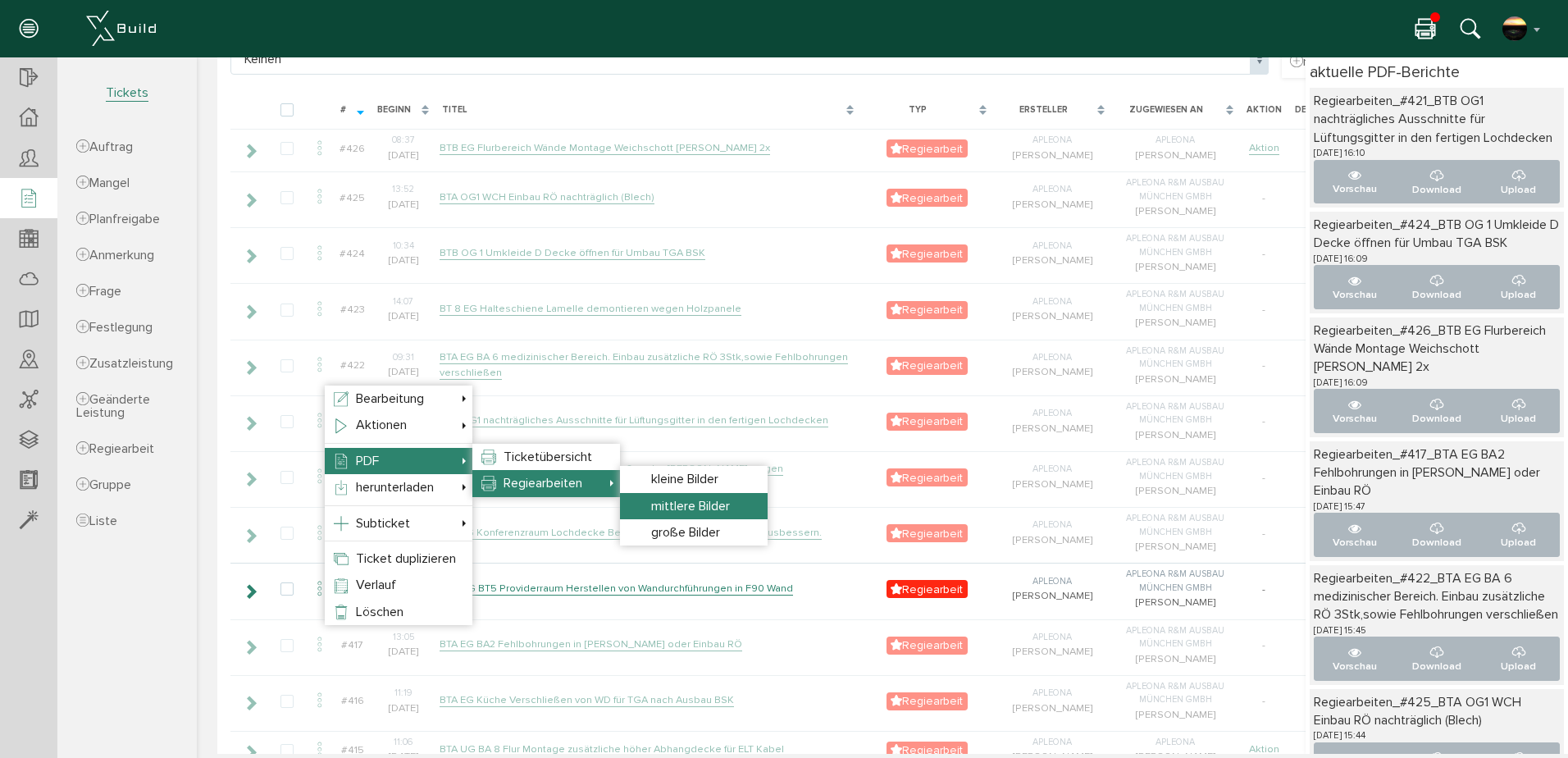
click at [701, 508] on span "mittlere Bilder" at bounding box center [690, 506] width 78 height 16
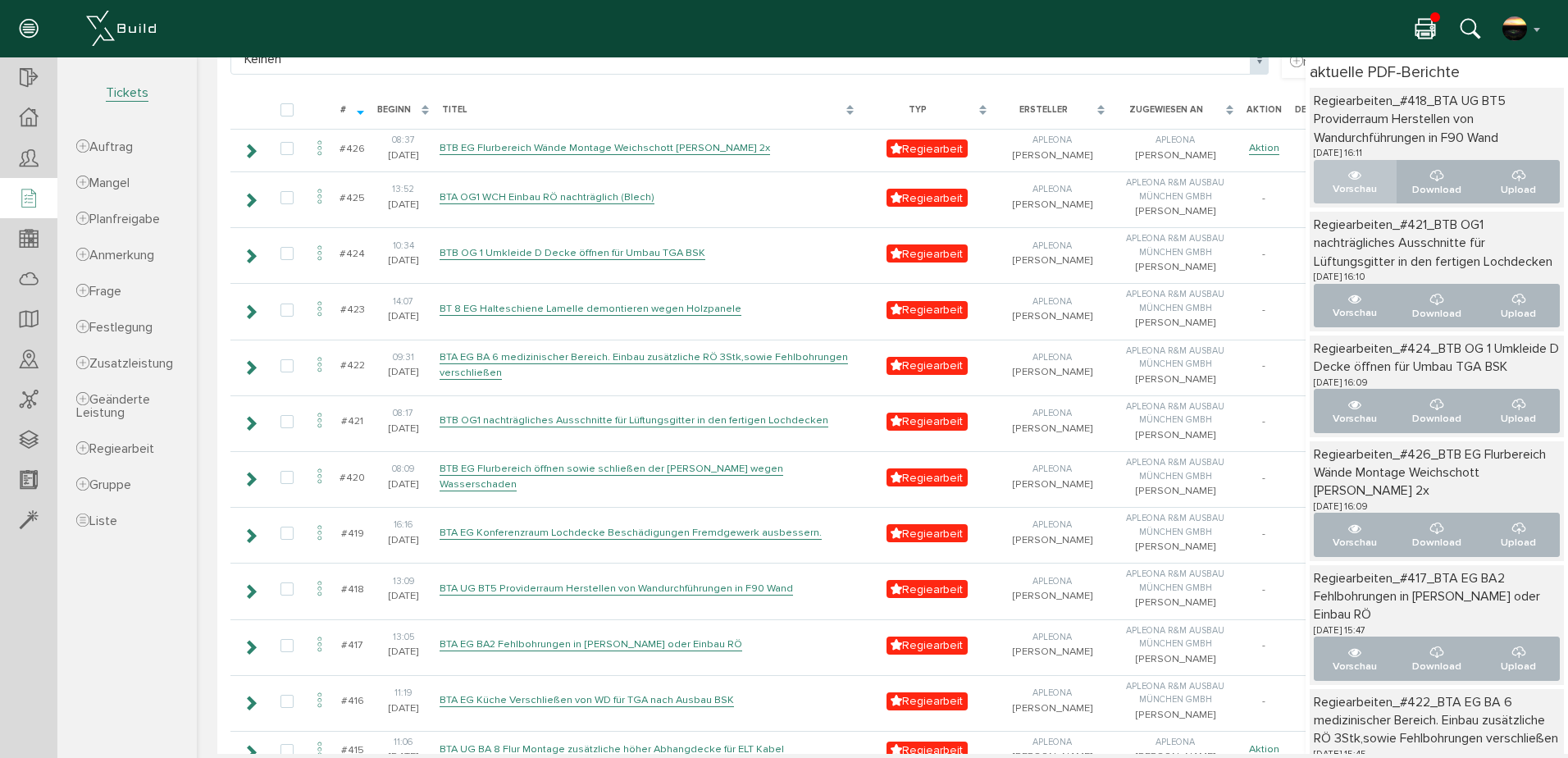
click at [1325, 176] on button "Vorschau" at bounding box center [1355, 182] width 83 height 44
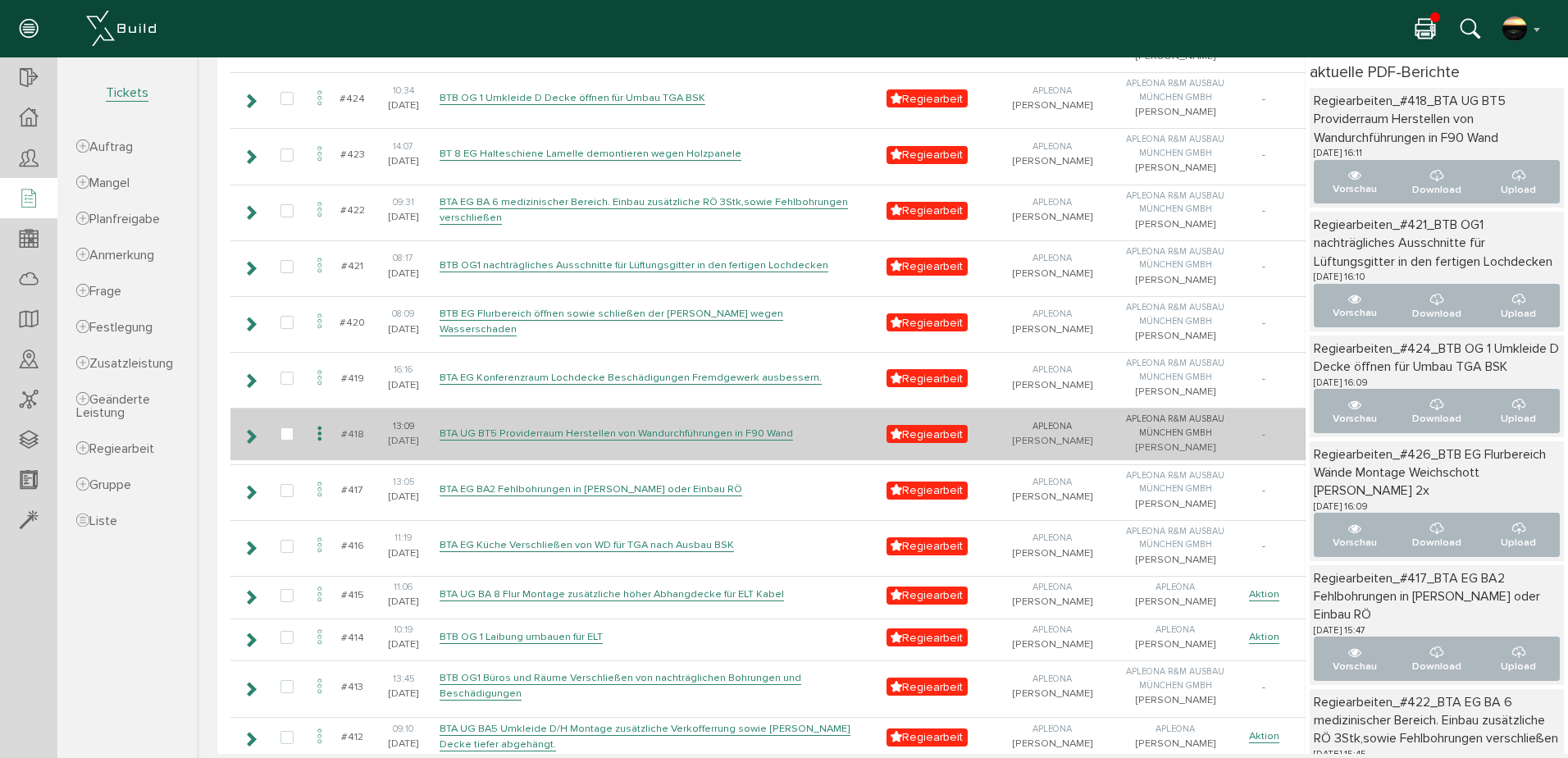
scroll to position [383, 0]
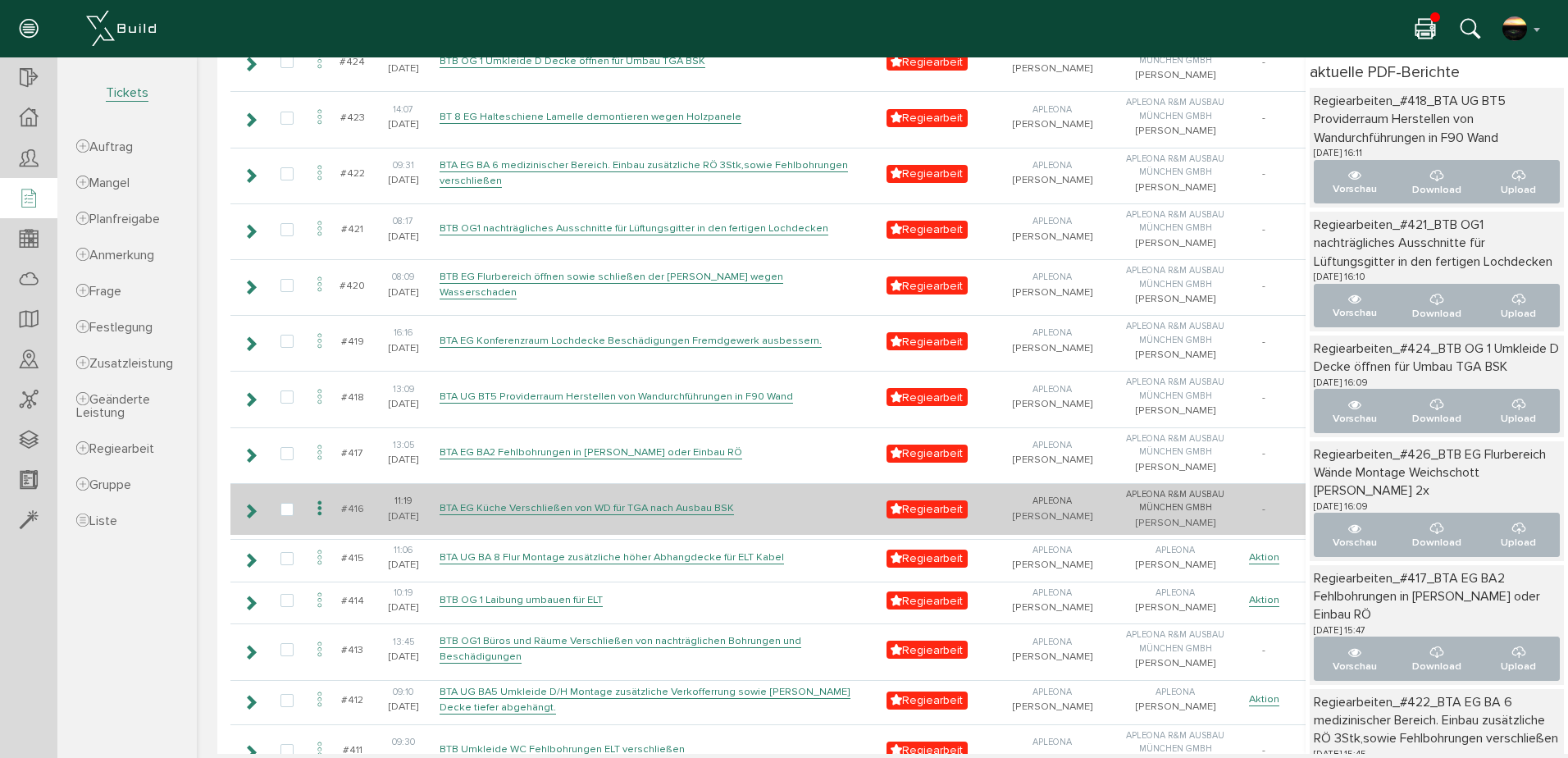
click at [322, 520] on icon at bounding box center [319, 509] width 19 height 22
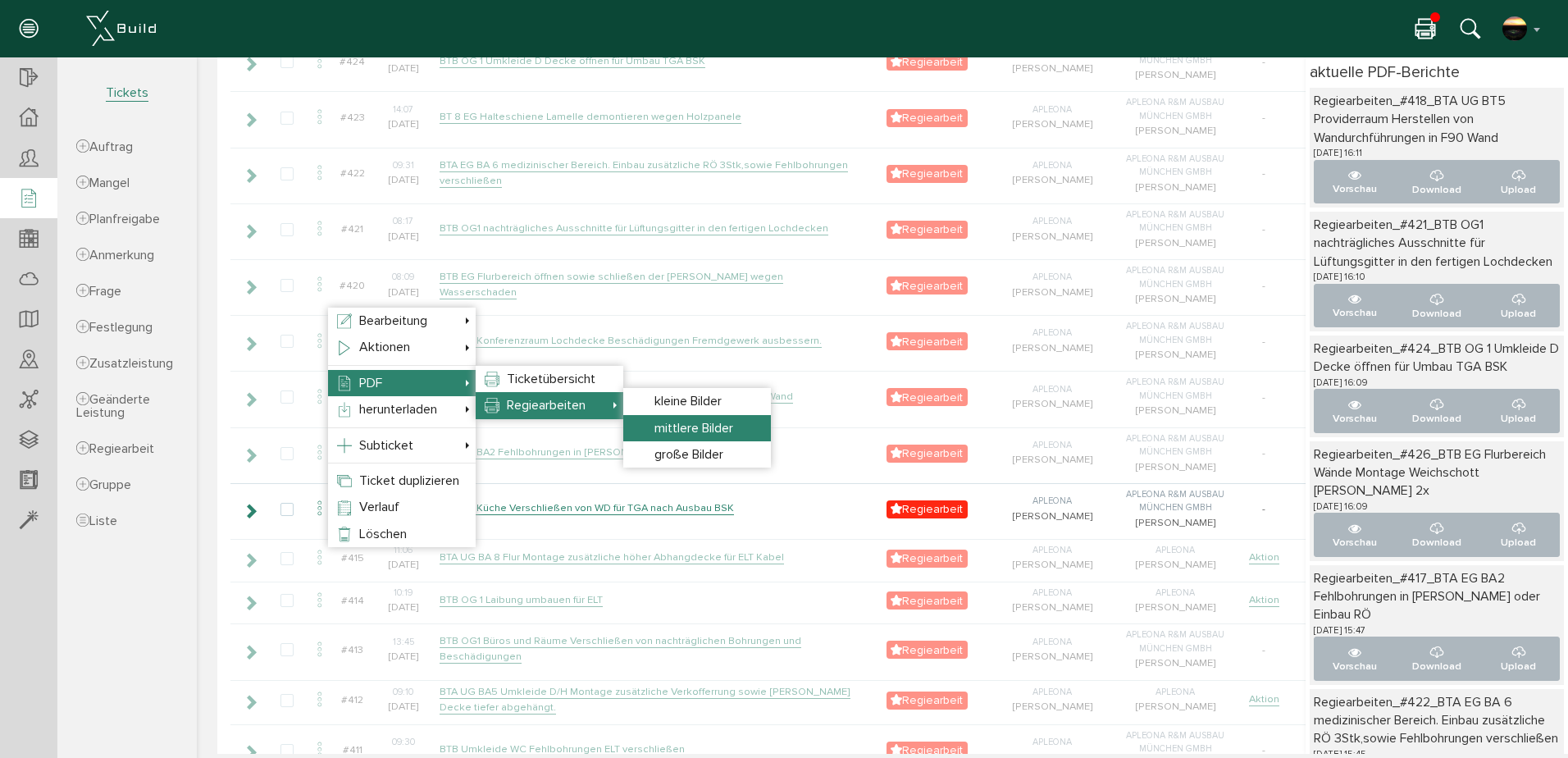
click at [678, 425] on span "mittlere Bilder" at bounding box center [694, 428] width 78 height 16
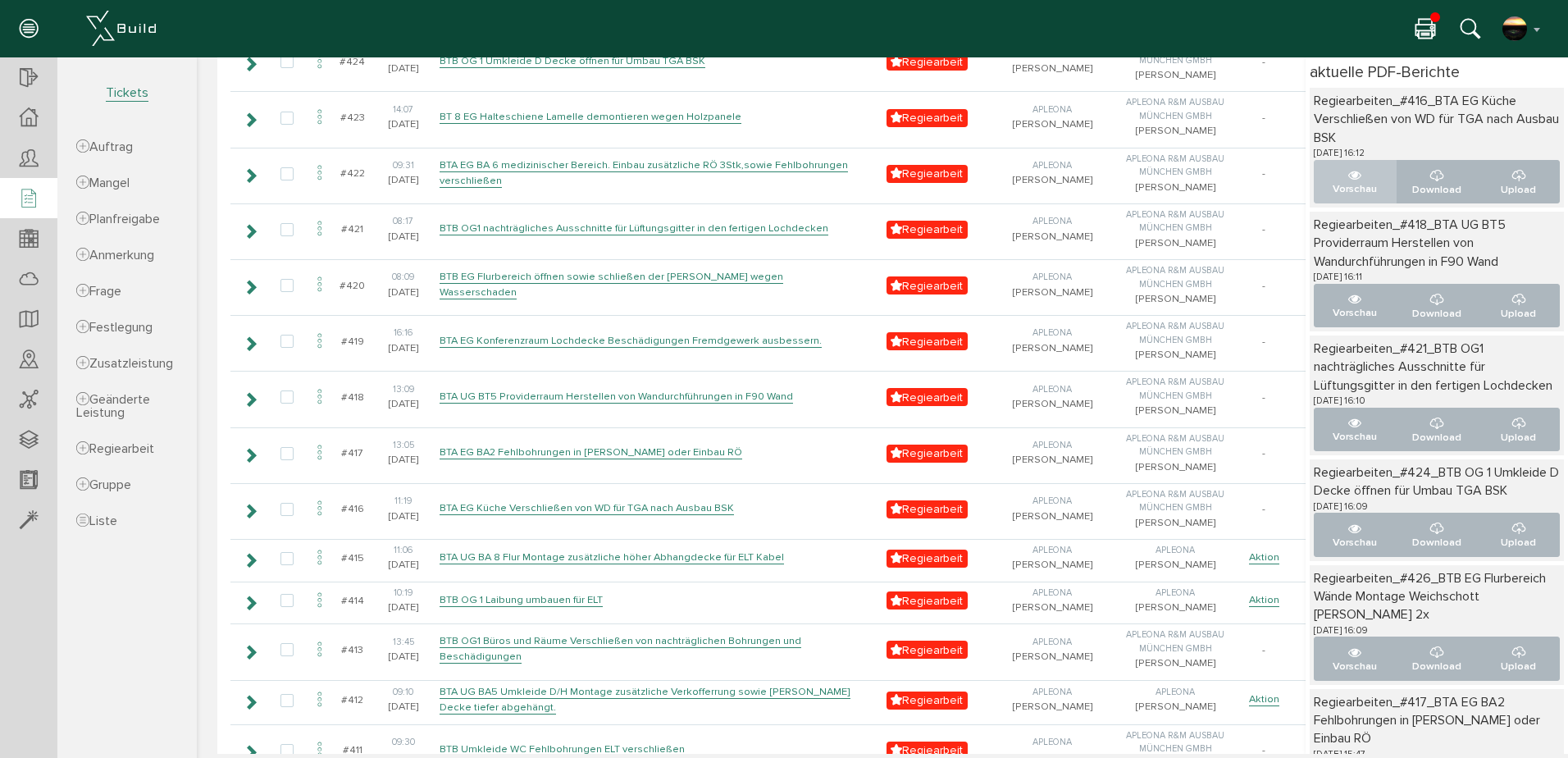
click at [1332, 184] on p "Vorschau" at bounding box center [1355, 189] width 55 height 15
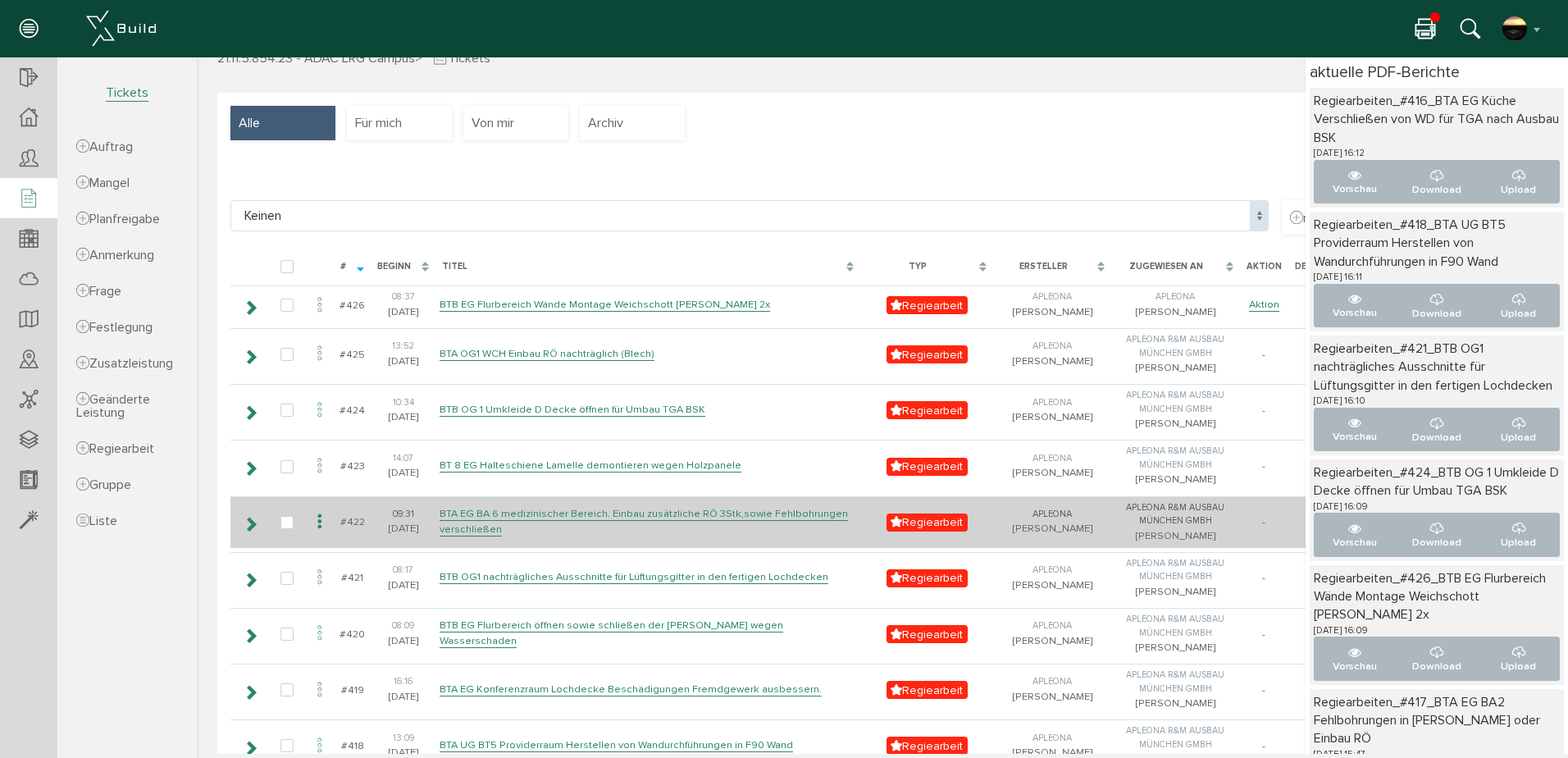
scroll to position [0, 0]
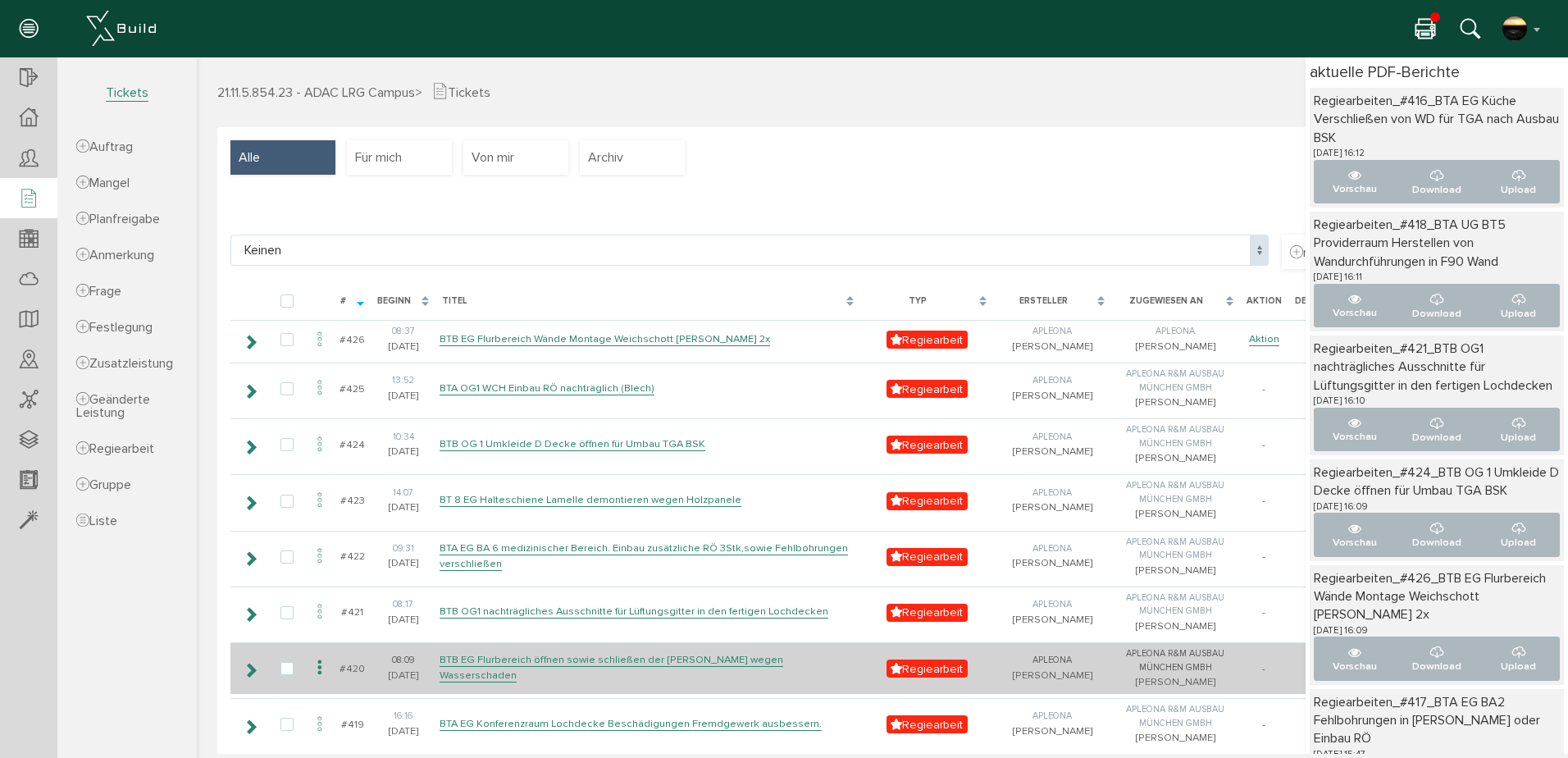
click at [322, 679] on icon at bounding box center [319, 669] width 19 height 22
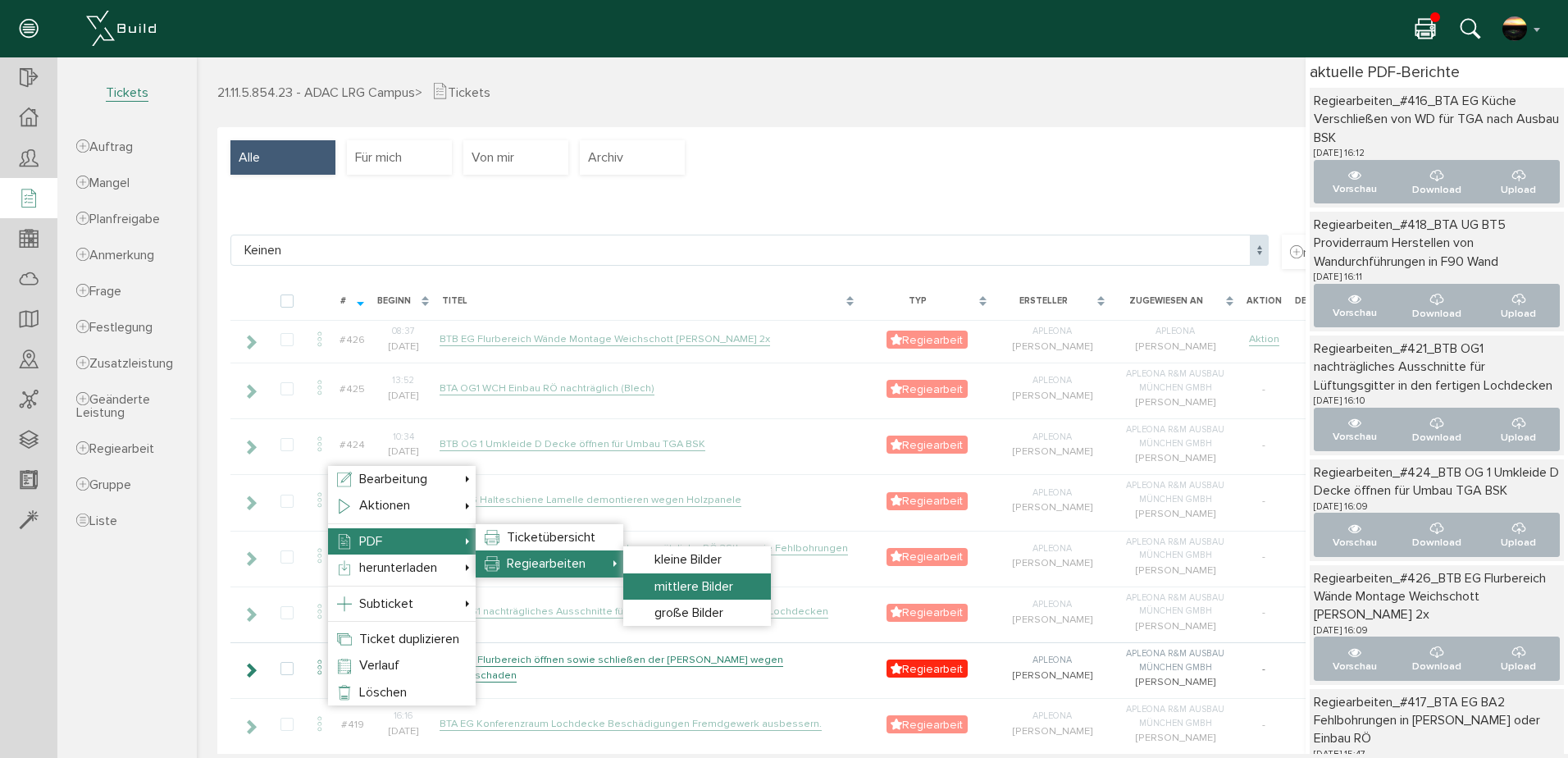
click at [692, 586] on span "mittlere Bilder" at bounding box center [694, 586] width 78 height 16
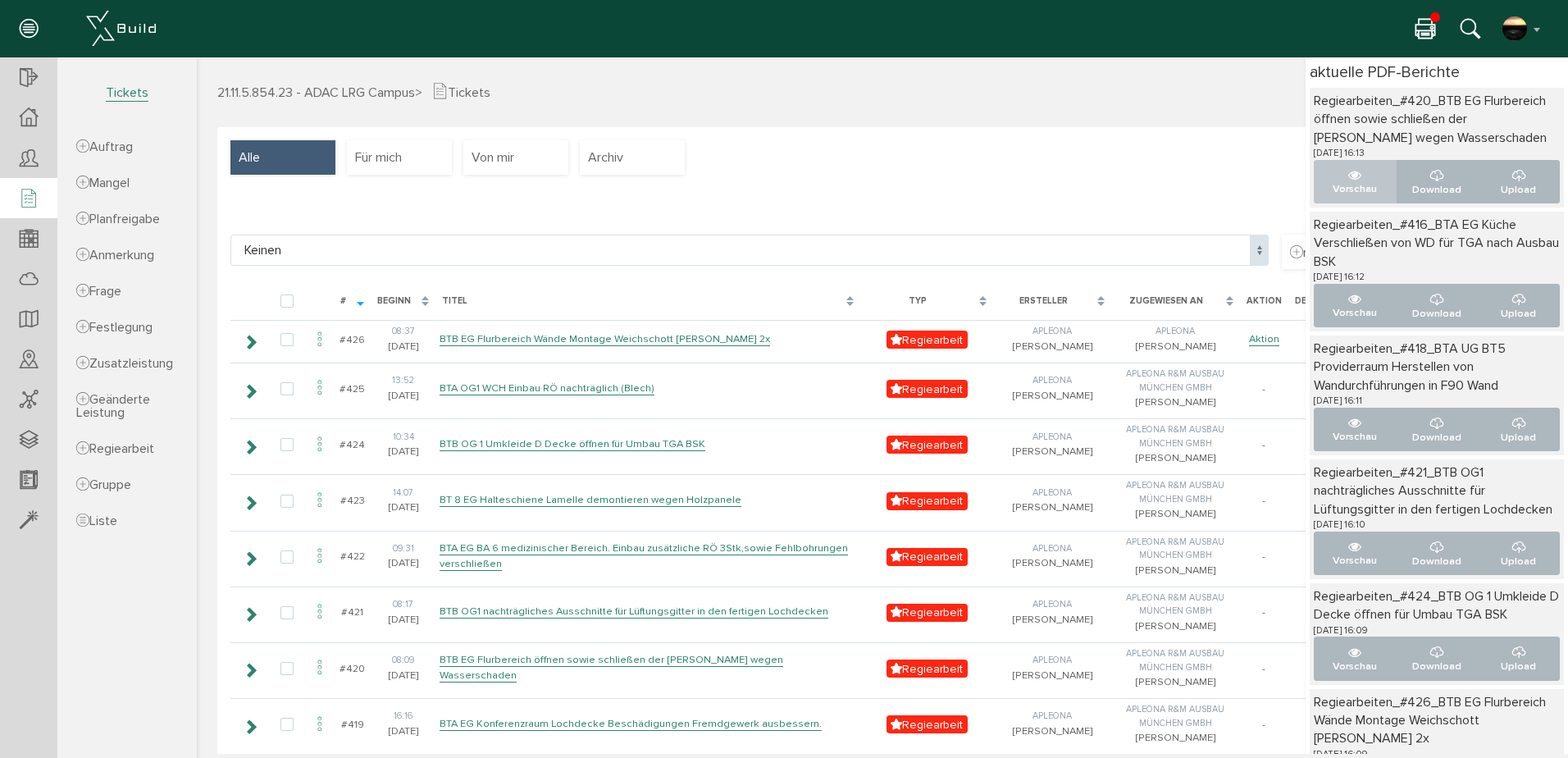
click at [1349, 176] on icon "..." at bounding box center [1355, 176] width 14 height 14
